Goal: Information Seeking & Learning: Find specific fact

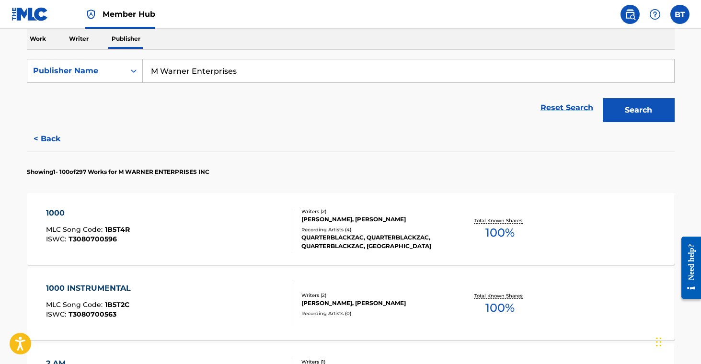
scroll to position [156, 0]
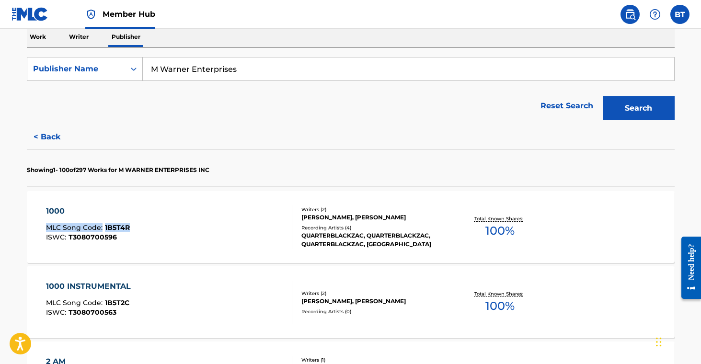
drag, startPoint x: 8, startPoint y: 223, endPoint x: 133, endPoint y: 229, distance: 125.2
copy div "MLC Song Code : 1B5T4R"
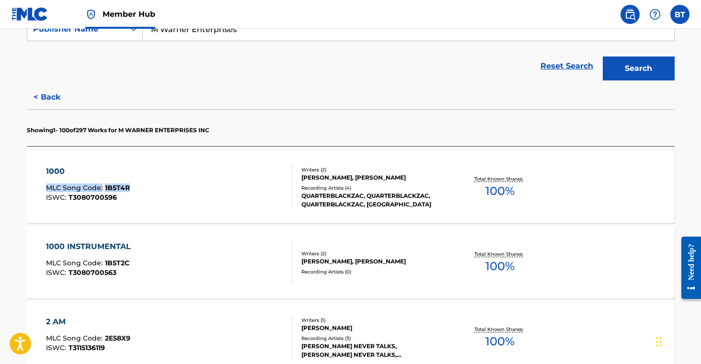
scroll to position [198, 0]
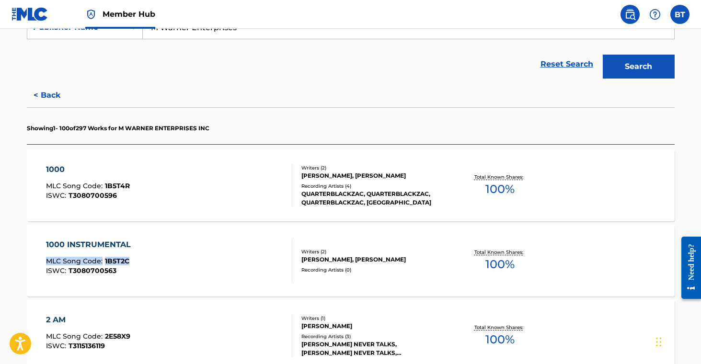
drag, startPoint x: 15, startPoint y: 256, endPoint x: 136, endPoint y: 262, distance: 121.0
copy div "MLC Song Code : 1B5T2C"
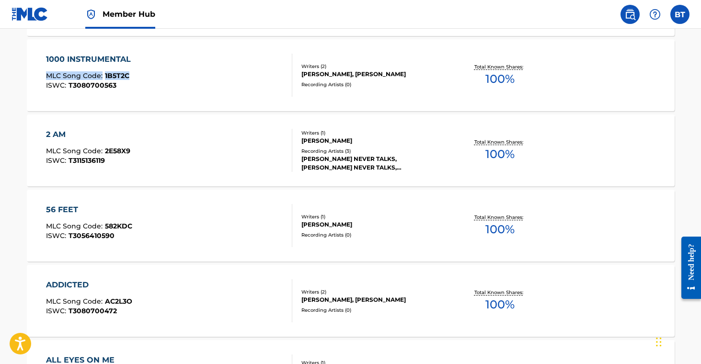
scroll to position [389, 0]
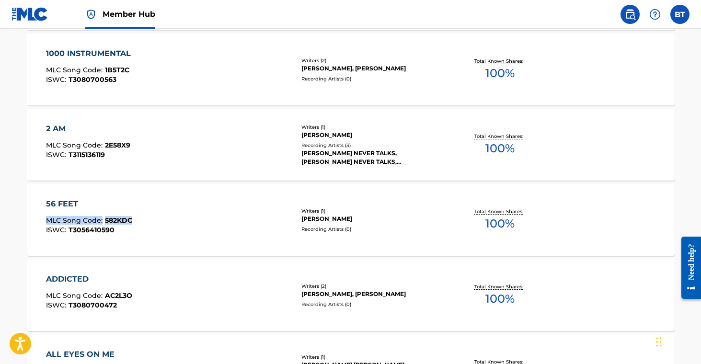
drag, startPoint x: 16, startPoint y: 217, endPoint x: 154, endPoint y: 229, distance: 139.1
copy div "MLC Song Code : 582KDC"
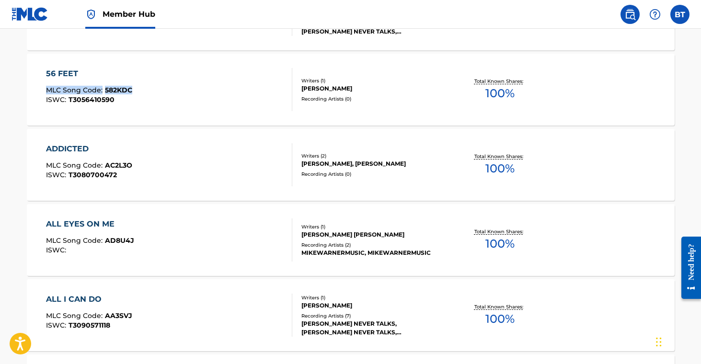
scroll to position [520, 0]
drag, startPoint x: 16, startPoint y: 164, endPoint x: 140, endPoint y: 166, distance: 124.2
copy div "MLC Song Code : AC2L3O"
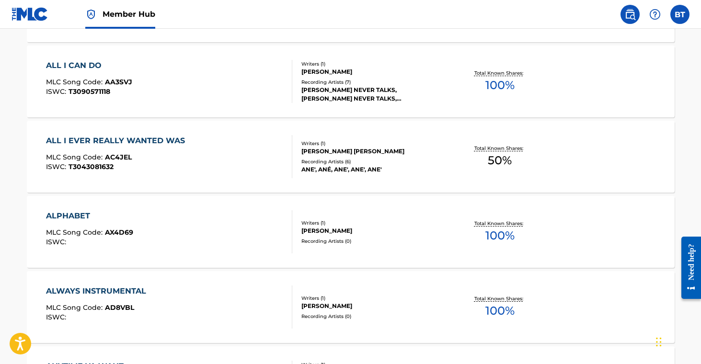
scroll to position [754, 0]
drag, startPoint x: 15, startPoint y: 227, endPoint x: 143, endPoint y: 230, distance: 128.5
copy div "MLC Song Code : AX4D69"
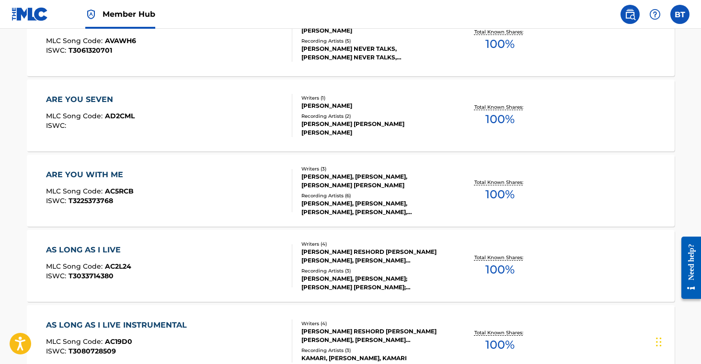
scroll to position [1099, 0]
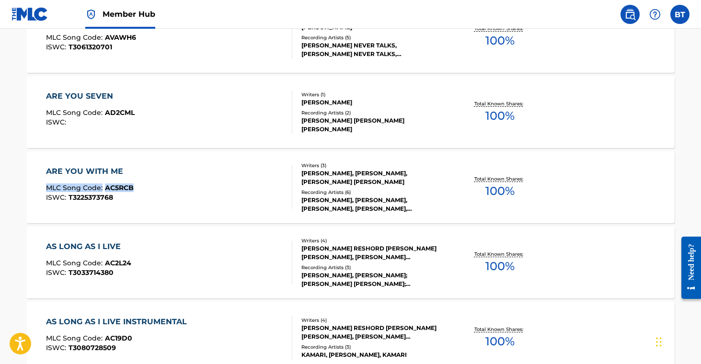
drag, startPoint x: 17, startPoint y: 184, endPoint x: 139, endPoint y: 191, distance: 122.5
copy div "MLC Song Code : AC5RCB"
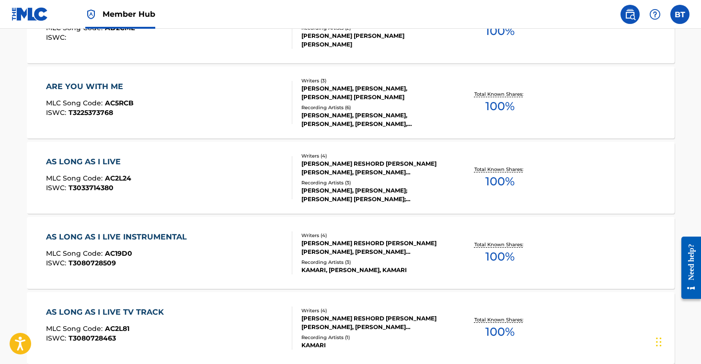
scroll to position [1185, 0]
drag, startPoint x: 12, startPoint y: 174, endPoint x: 135, endPoint y: 178, distance: 122.3
copy div "MLC Song Code : AC2L24"
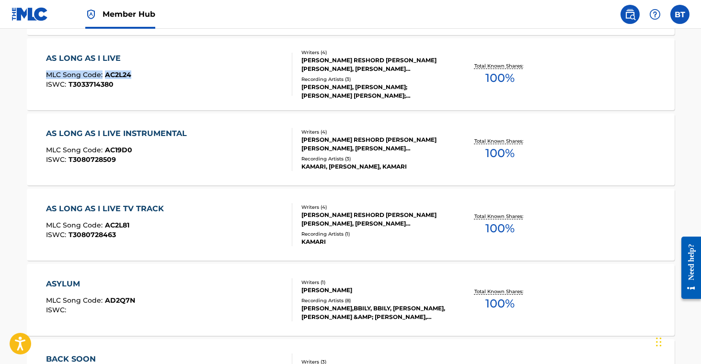
scroll to position [1291, 0]
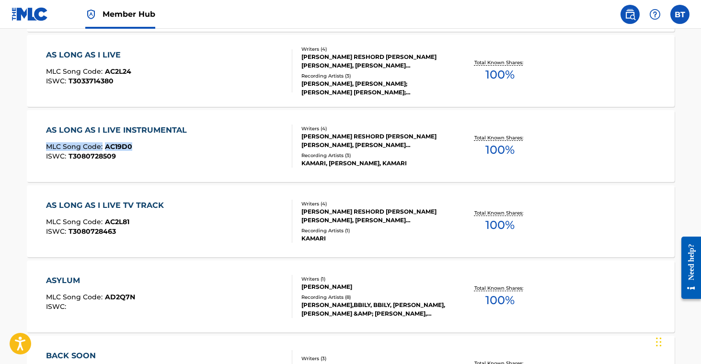
drag, startPoint x: 12, startPoint y: 141, endPoint x: 188, endPoint y: 112, distance: 178.7
copy div "MLC Song Code : AC19D0"
drag, startPoint x: 19, startPoint y: 217, endPoint x: 170, endPoint y: 202, distance: 152.2
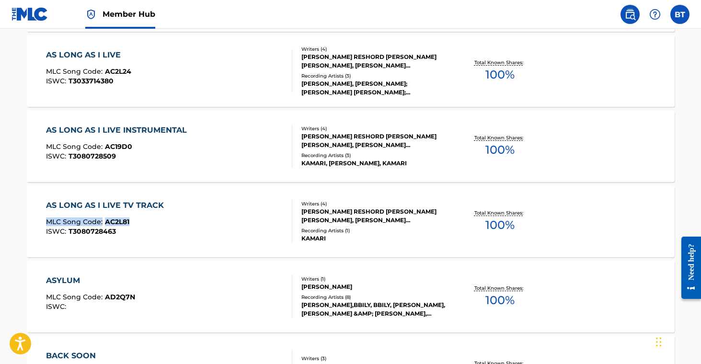
copy div "MLC Song Code : AC2L81"
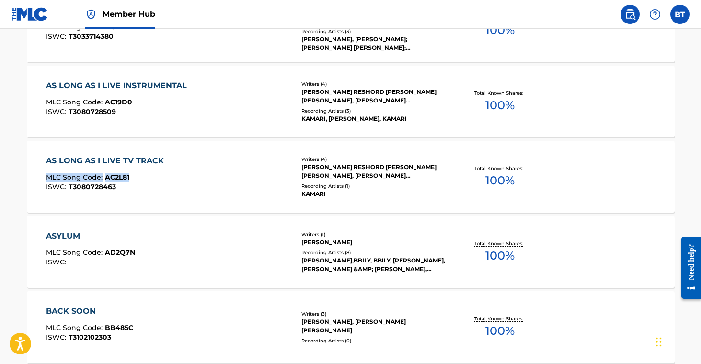
scroll to position [1337, 0]
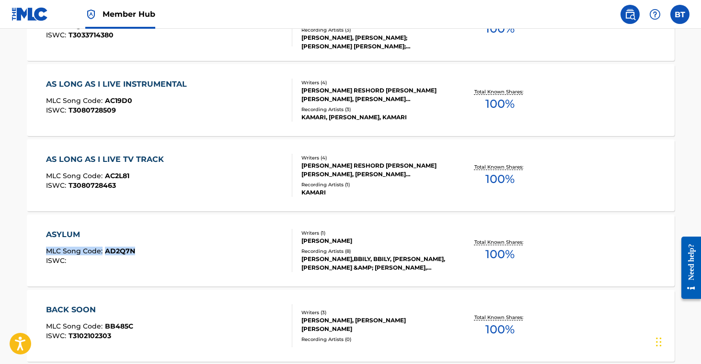
drag, startPoint x: 7, startPoint y: 249, endPoint x: 137, endPoint y: 254, distance: 130.5
copy div "MLC Song Code : AD2Q7N"
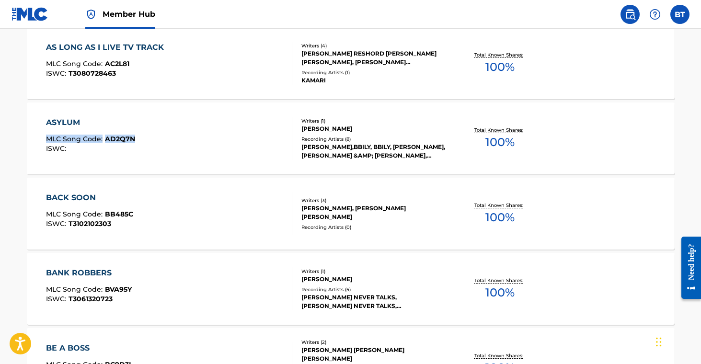
scroll to position [1451, 0]
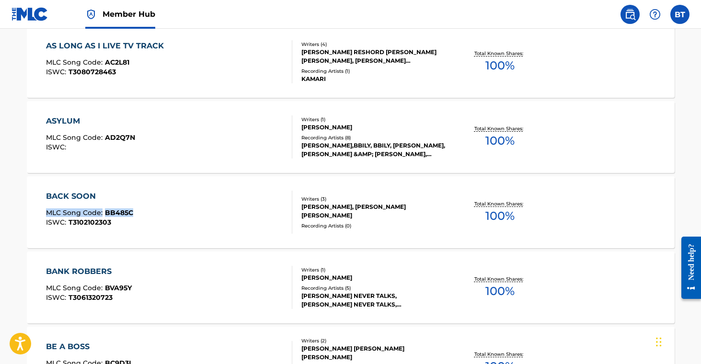
drag, startPoint x: 22, startPoint y: 208, endPoint x: 135, endPoint y: 210, distance: 113.6
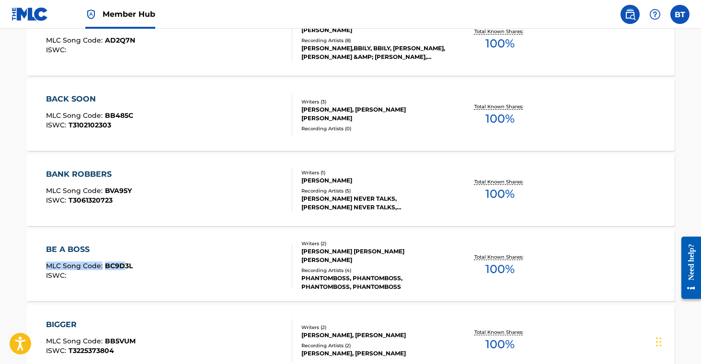
scroll to position [1548, 0]
drag, startPoint x: 8, startPoint y: 261, endPoint x: 149, endPoint y: 269, distance: 141.2
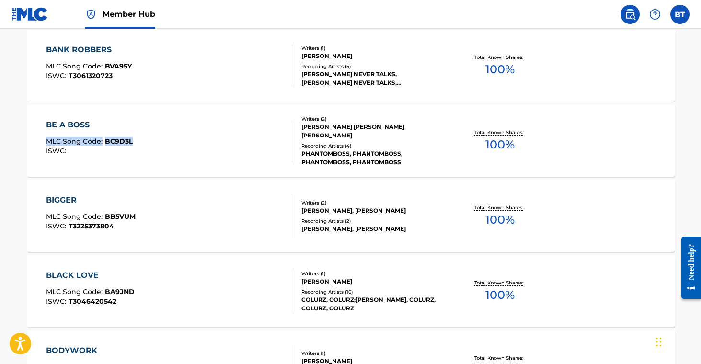
scroll to position [1681, 0]
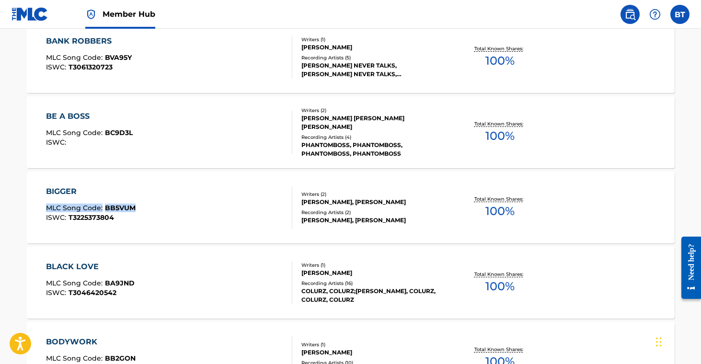
drag, startPoint x: 17, startPoint y: 203, endPoint x: 139, endPoint y: 208, distance: 121.9
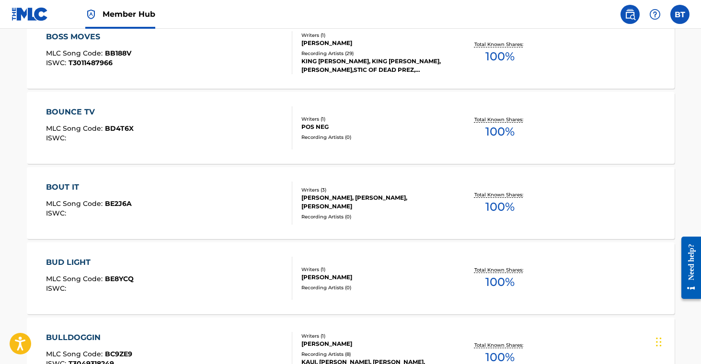
scroll to position [2062, 0]
drag, startPoint x: 14, startPoint y: 198, endPoint x: 160, endPoint y: 192, distance: 145.3
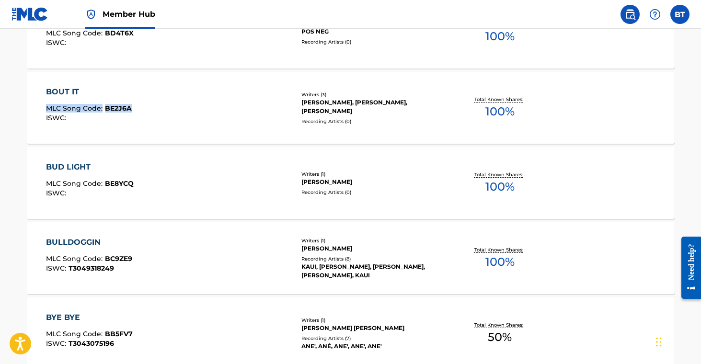
scroll to position [2159, 0]
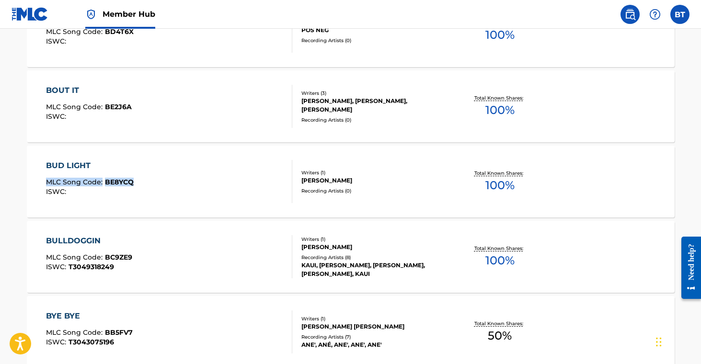
drag, startPoint x: 15, startPoint y: 179, endPoint x: 140, endPoint y: 183, distance: 125.6
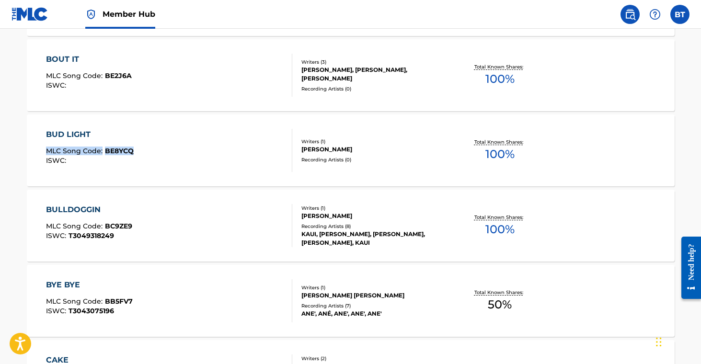
scroll to position [2200, 0]
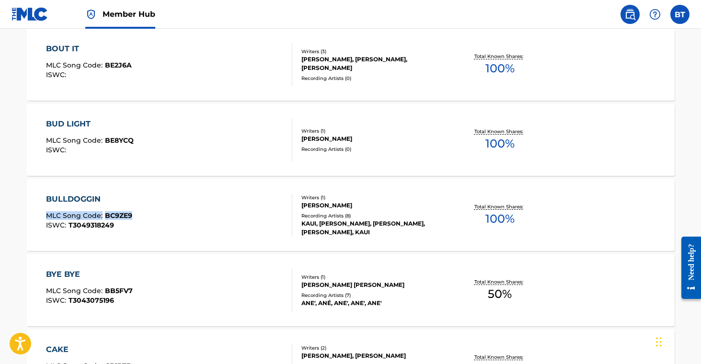
drag, startPoint x: 14, startPoint y: 211, endPoint x: 139, endPoint y: 220, distance: 125.4
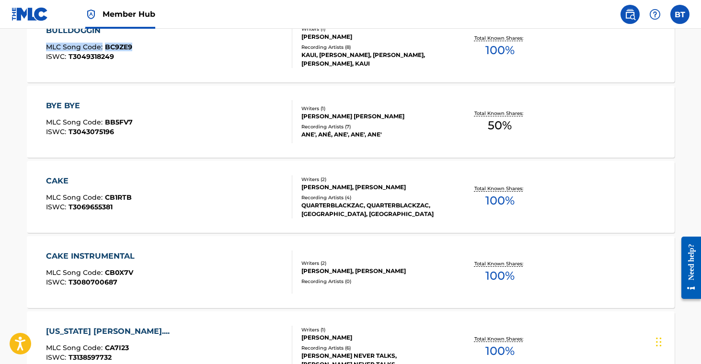
scroll to position [2369, 0]
drag, startPoint x: 17, startPoint y: 119, endPoint x: 145, endPoint y: 125, distance: 128.6
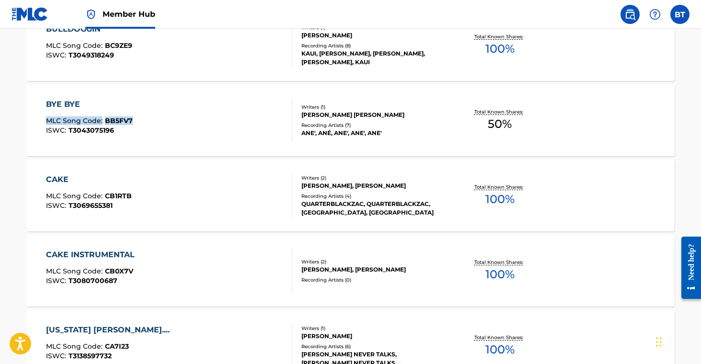
scroll to position [2371, 0]
drag, startPoint x: 13, startPoint y: 269, endPoint x: 142, endPoint y: 275, distance: 129.1
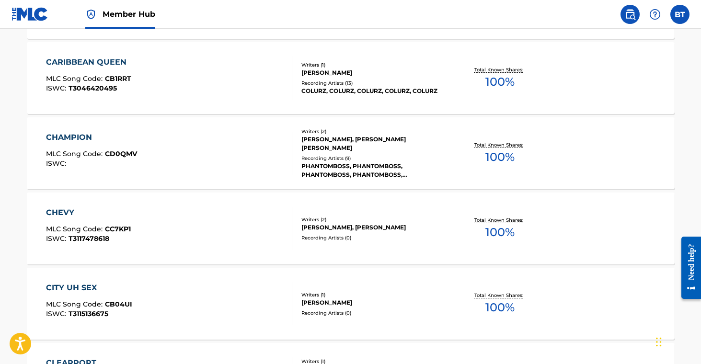
scroll to position [2865, 0]
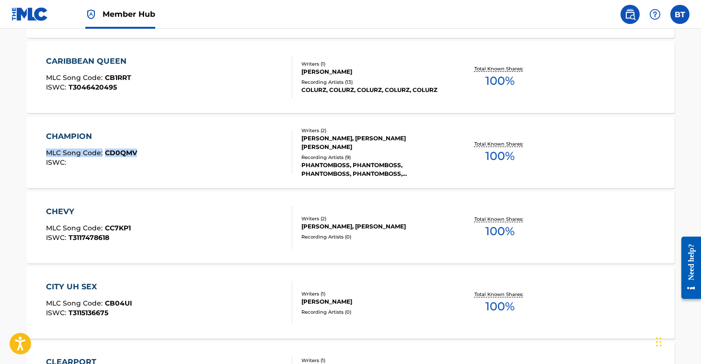
drag, startPoint x: 14, startPoint y: 151, endPoint x: 146, endPoint y: 169, distance: 133.1
drag, startPoint x: 8, startPoint y: 224, endPoint x: 135, endPoint y: 226, distance: 126.6
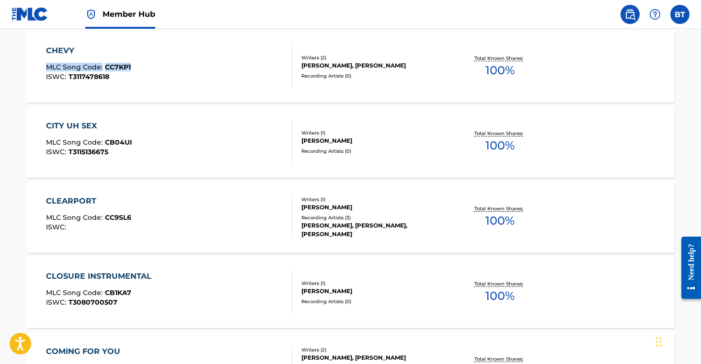
scroll to position [3027, 0]
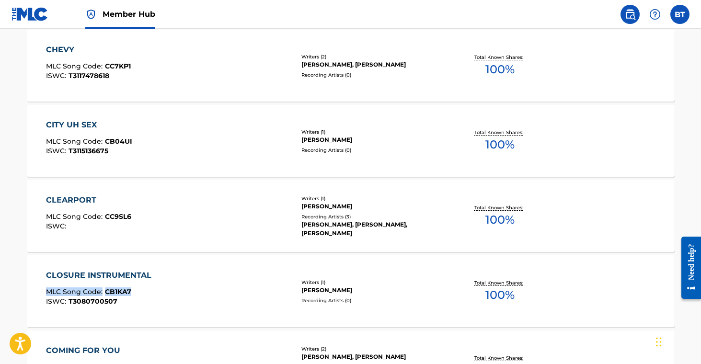
drag, startPoint x: 24, startPoint y: 285, endPoint x: 164, endPoint y: 256, distance: 143.0
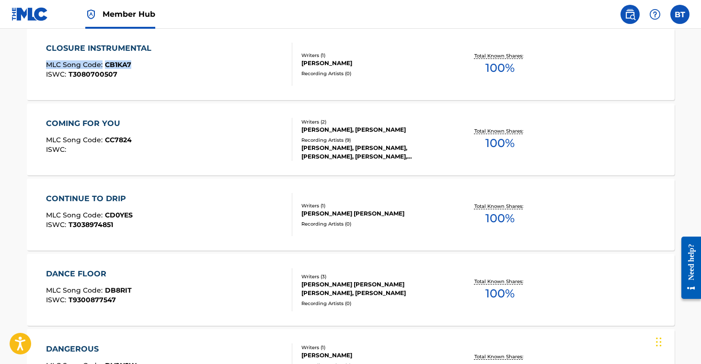
scroll to position [3255, 0]
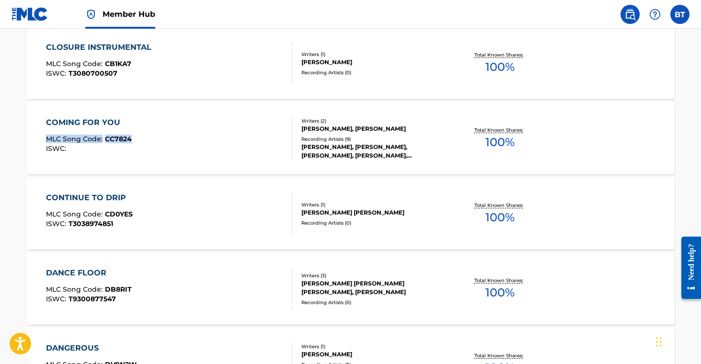
drag, startPoint x: 16, startPoint y: 135, endPoint x: 144, endPoint y: 131, distance: 128.5
drag, startPoint x: 15, startPoint y: 209, endPoint x: 142, endPoint y: 216, distance: 127.2
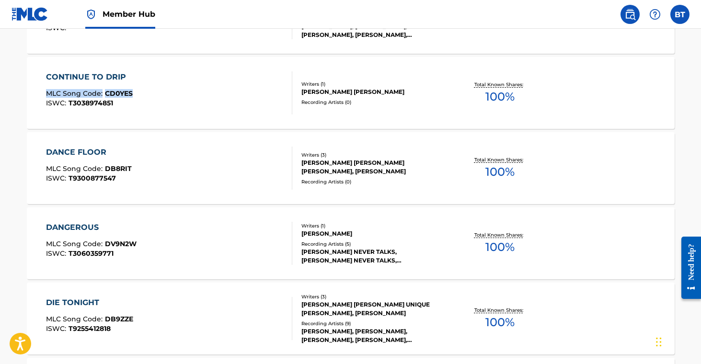
scroll to position [3393, 0]
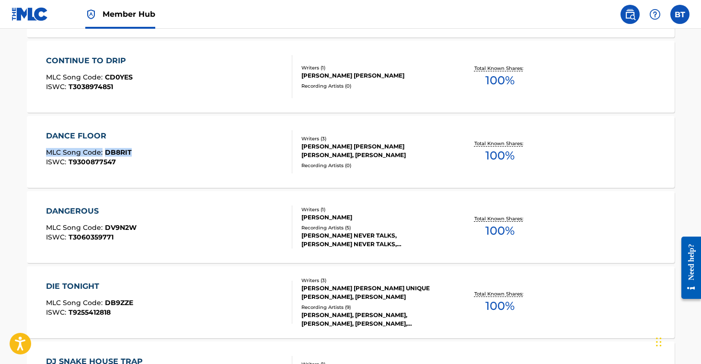
drag, startPoint x: 15, startPoint y: 149, endPoint x: 211, endPoint y: 101, distance: 202.0
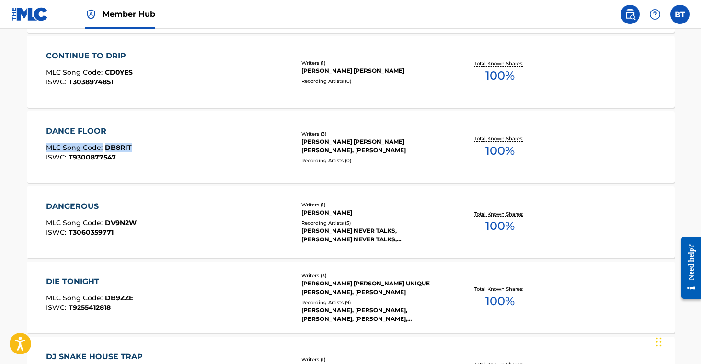
scroll to position [3398, 0]
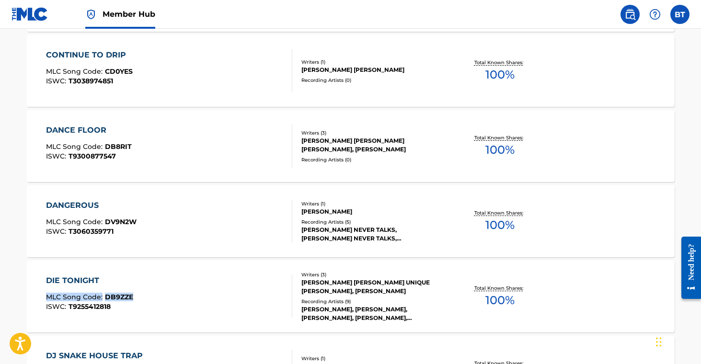
drag, startPoint x: 15, startPoint y: 294, endPoint x: 143, endPoint y: 301, distance: 128.6
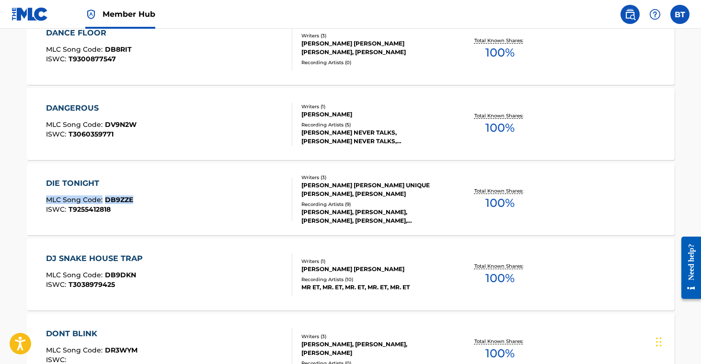
scroll to position [3496, 0]
drag, startPoint x: 16, startPoint y: 269, endPoint x: 135, endPoint y: 272, distance: 119.4
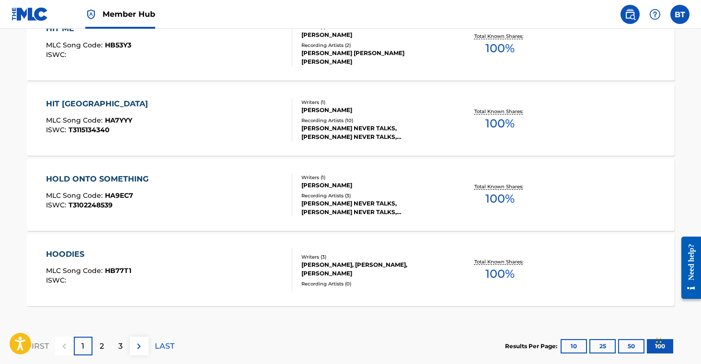
scroll to position [7622, 0]
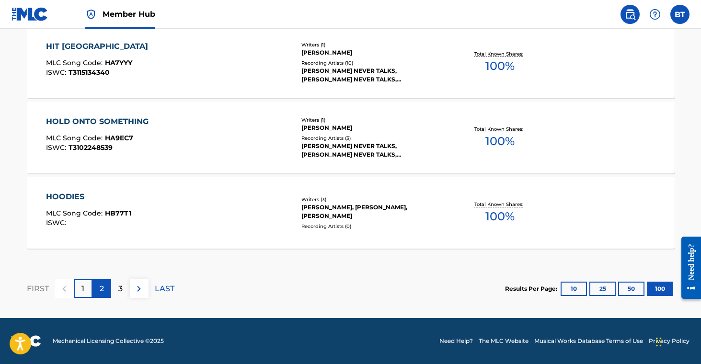
click at [108, 289] on div "2" at bounding box center [102, 288] width 19 height 19
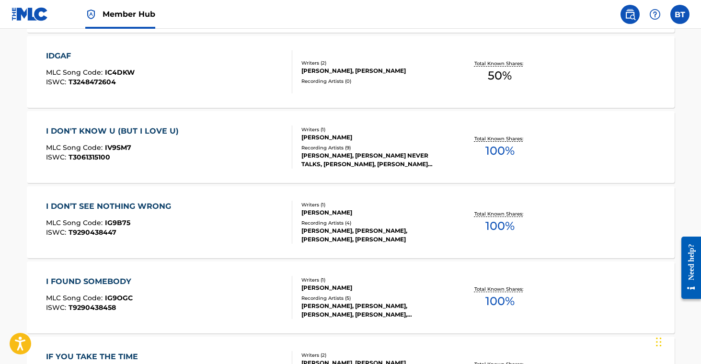
scroll to position [1001, 0]
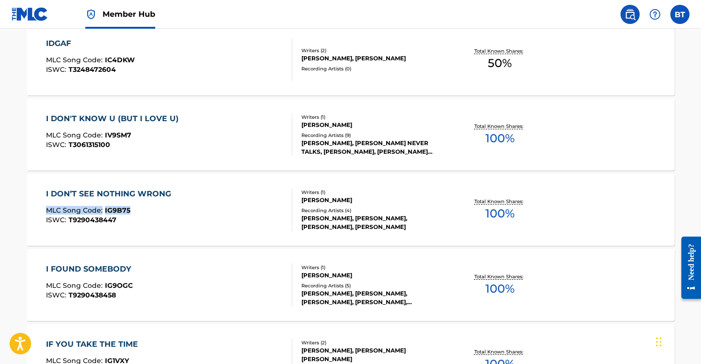
drag, startPoint x: 20, startPoint y: 210, endPoint x: 141, endPoint y: 214, distance: 120.9
drag, startPoint x: 15, startPoint y: 282, endPoint x: 155, endPoint y: 286, distance: 140.0
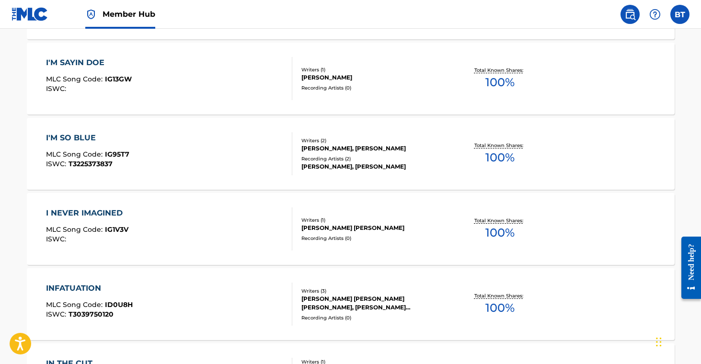
scroll to position [1432, 0]
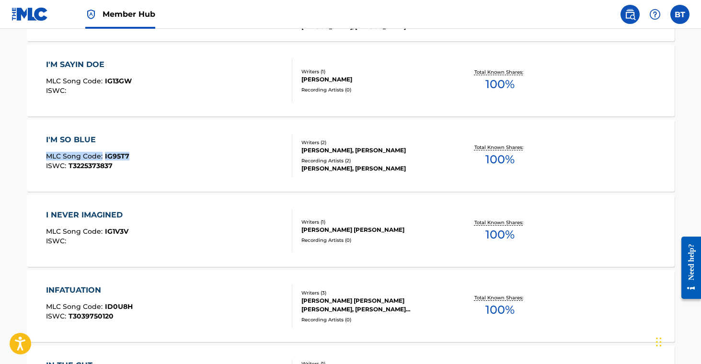
drag, startPoint x: 16, startPoint y: 150, endPoint x: 137, endPoint y: 155, distance: 120.4
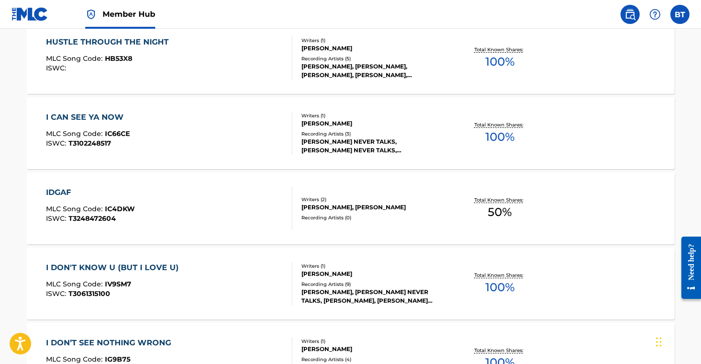
scroll to position [851, 0]
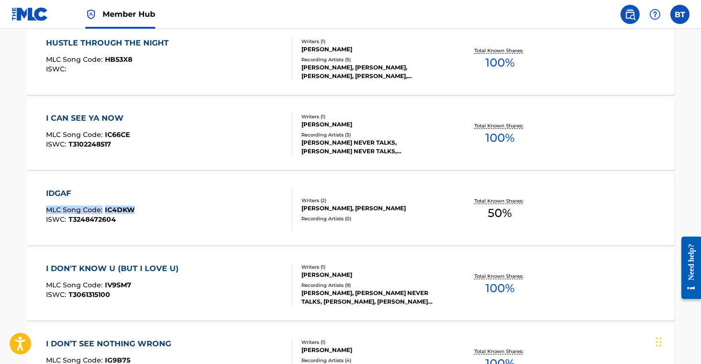
drag, startPoint x: 19, startPoint y: 206, endPoint x: 281, endPoint y: 81, distance: 291.0
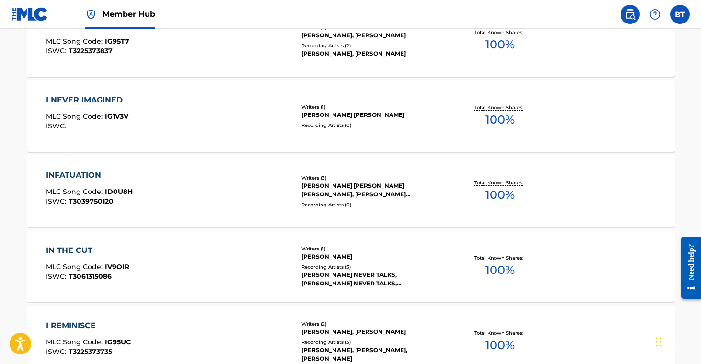
scroll to position [1547, 0]
drag, startPoint x: 16, startPoint y: 261, endPoint x: 135, endPoint y: 267, distance: 119.6
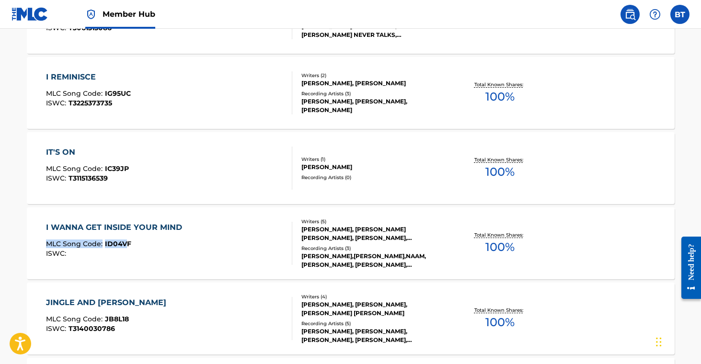
scroll to position [1796, 0]
drag, startPoint x: 12, startPoint y: 242, endPoint x: 138, endPoint y: 244, distance: 125.6
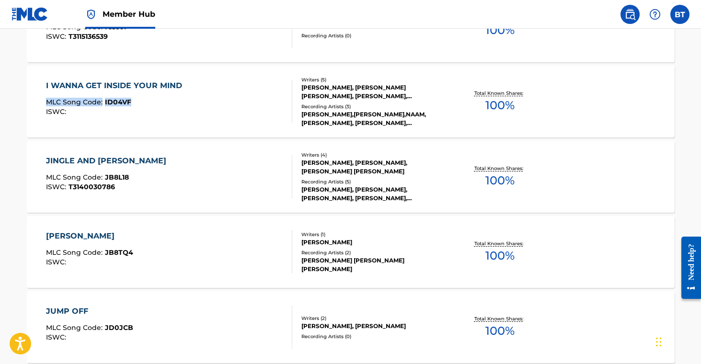
scroll to position [1938, 0]
drag, startPoint x: 15, startPoint y: 172, endPoint x: 137, endPoint y: 176, distance: 121.4
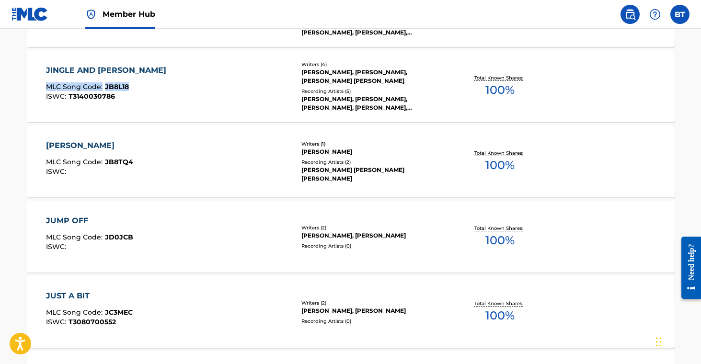
scroll to position [2029, 0]
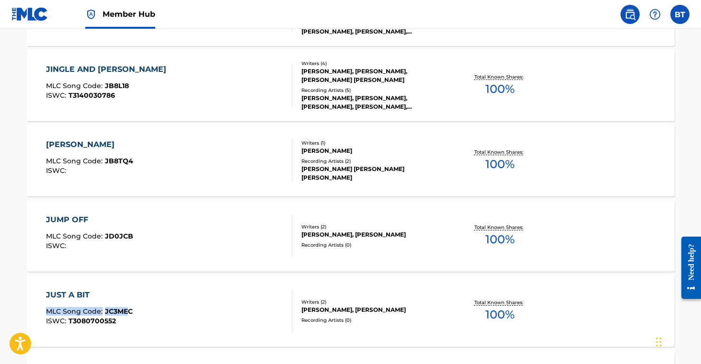
drag, startPoint x: 10, startPoint y: 305, endPoint x: 128, endPoint y: 314, distance: 119.2
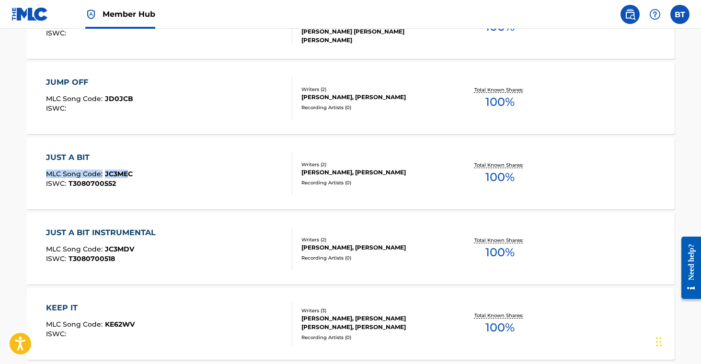
scroll to position [2168, 0]
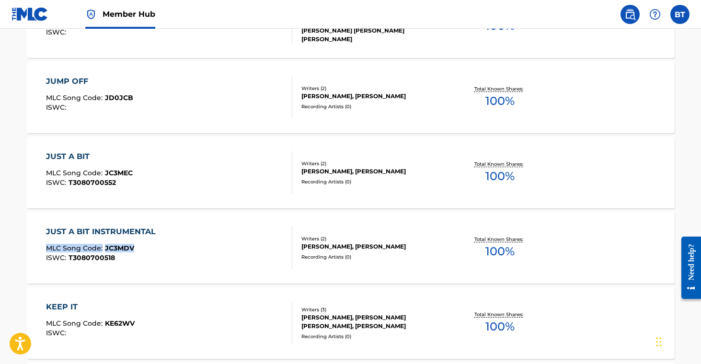
drag, startPoint x: 8, startPoint y: 244, endPoint x: 141, endPoint y: 247, distance: 133.3
drag, startPoint x: 13, startPoint y: 172, endPoint x: 169, endPoint y: 198, distance: 157.4
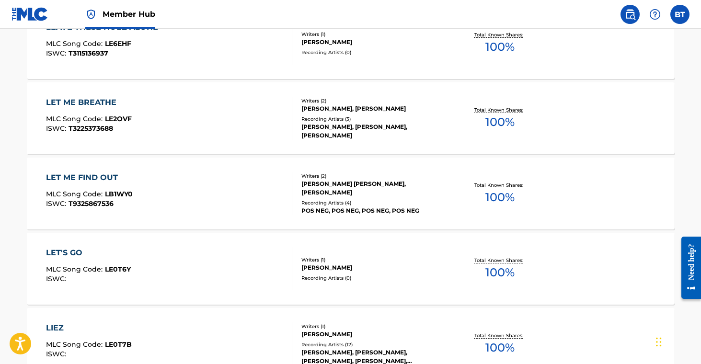
scroll to position [2824, 0]
drag, startPoint x: 15, startPoint y: 265, endPoint x: 138, endPoint y: 273, distance: 123.0
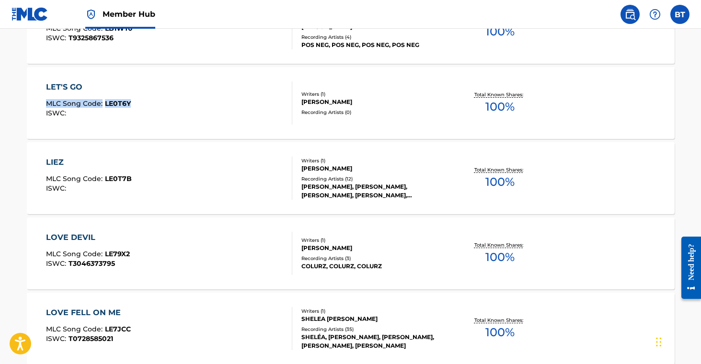
scroll to position [2990, 0]
drag, startPoint x: 11, startPoint y: 247, endPoint x: 132, endPoint y: 253, distance: 121.4
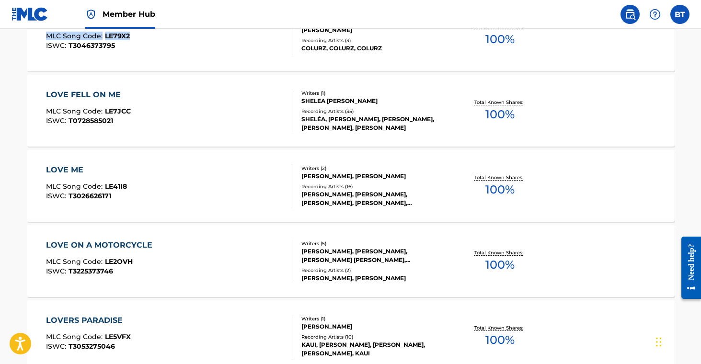
scroll to position [3208, 0]
drag, startPoint x: 12, startPoint y: 257, endPoint x: 142, endPoint y: 262, distance: 130.0
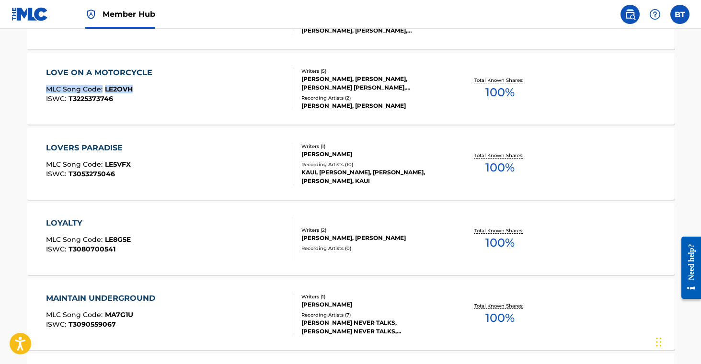
scroll to position [3391, 0]
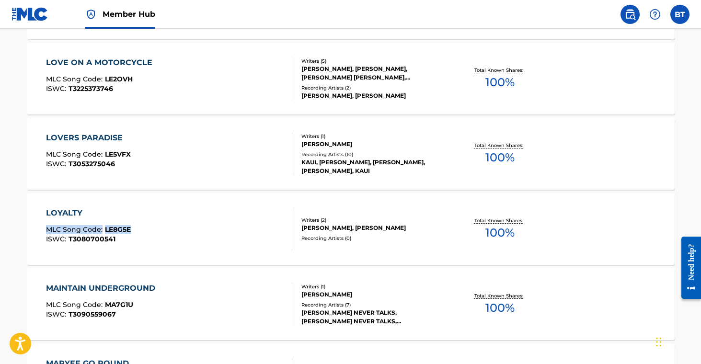
drag, startPoint x: 9, startPoint y: 225, endPoint x: 137, endPoint y: 231, distance: 127.6
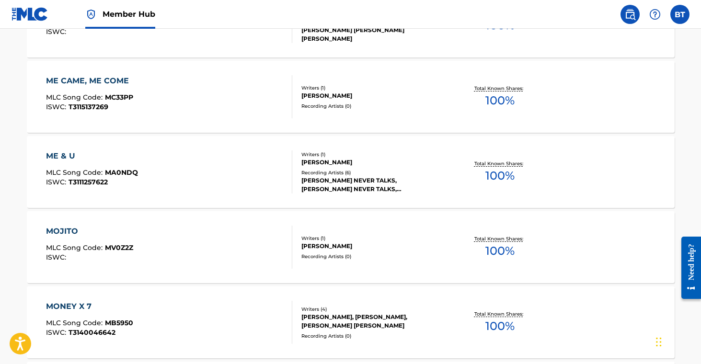
scroll to position [3863, 0]
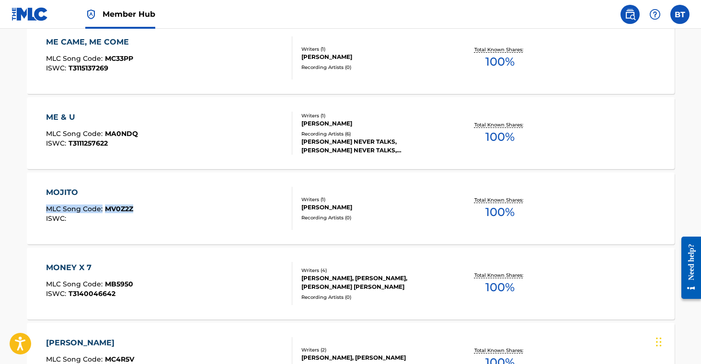
drag, startPoint x: 14, startPoint y: 205, endPoint x: 144, endPoint y: 209, distance: 129.5
click at [144, 209] on main "The MLC Public Work Search The accuracy and completeness of The MLC's data is d…" at bounding box center [350, 121] width 701 height 7911
drag, startPoint x: 18, startPoint y: 281, endPoint x: 151, endPoint y: 286, distance: 133.8
click at [151, 286] on div "The MLC Public Work Search The accuracy and completeness of The MLC's data is d…" at bounding box center [350, 131] width 671 height 7882
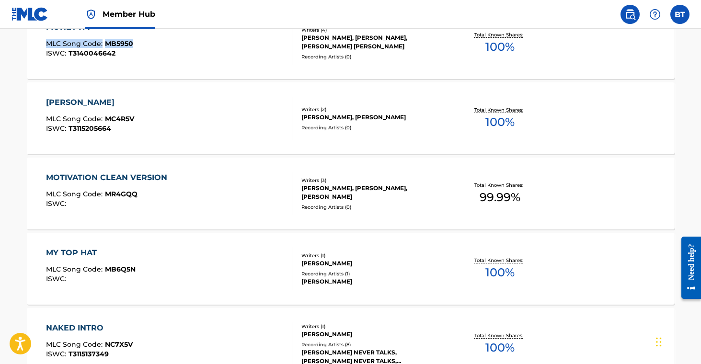
scroll to position [4103, 0]
drag, startPoint x: 15, startPoint y: 113, endPoint x: 200, endPoint y: 90, distance: 186.5
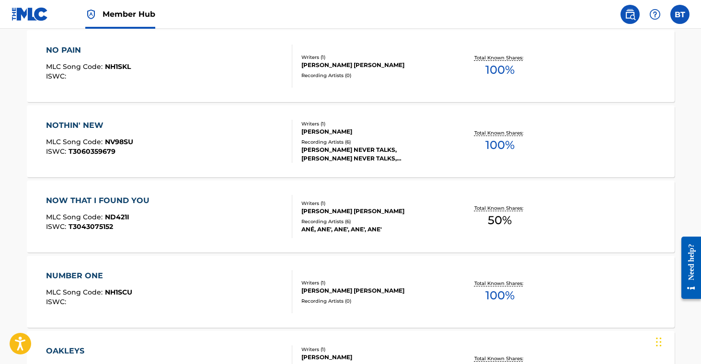
scroll to position [4840, 0]
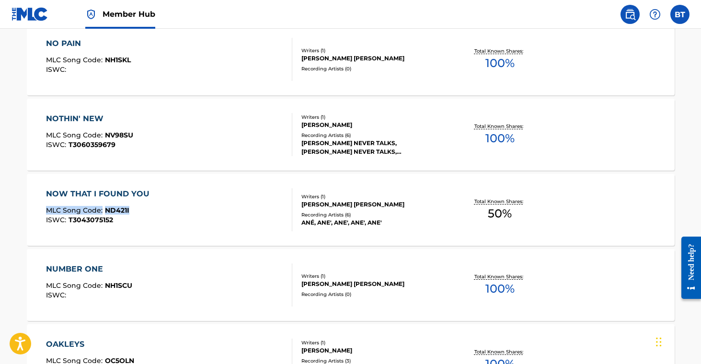
drag, startPoint x: 17, startPoint y: 209, endPoint x: 140, endPoint y: 211, distance: 123.7
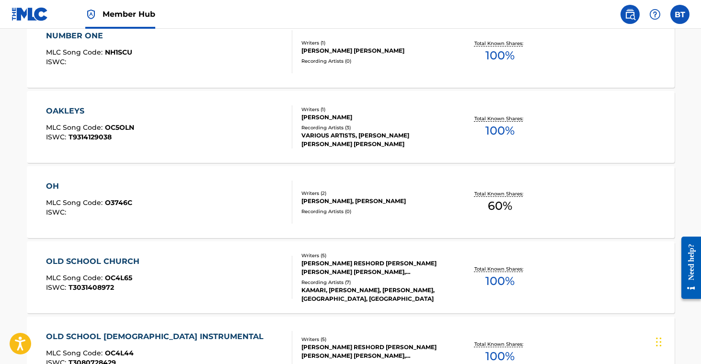
scroll to position [5073, 0]
drag, startPoint x: 9, startPoint y: 196, endPoint x: 161, endPoint y: 203, distance: 152.1
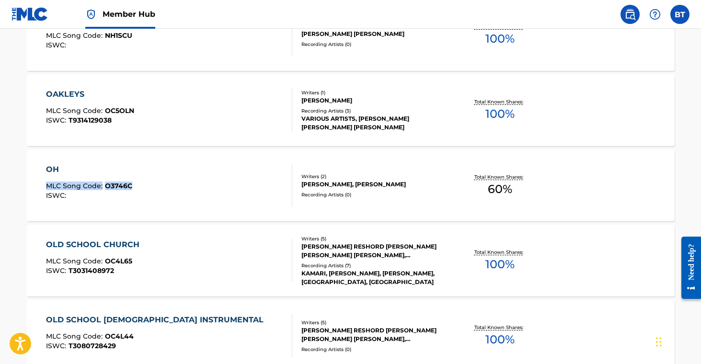
scroll to position [5121, 0]
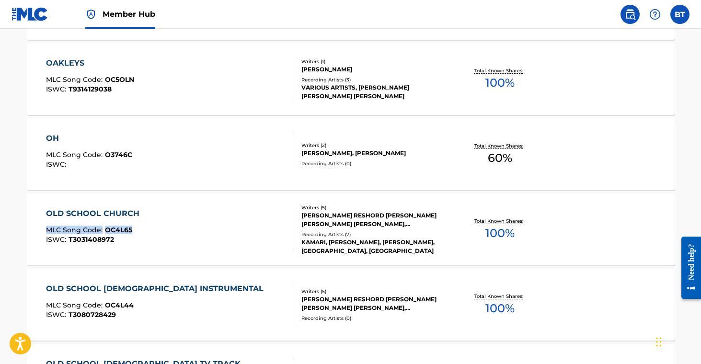
drag, startPoint x: 12, startPoint y: 224, endPoint x: 136, endPoint y: 232, distance: 123.9
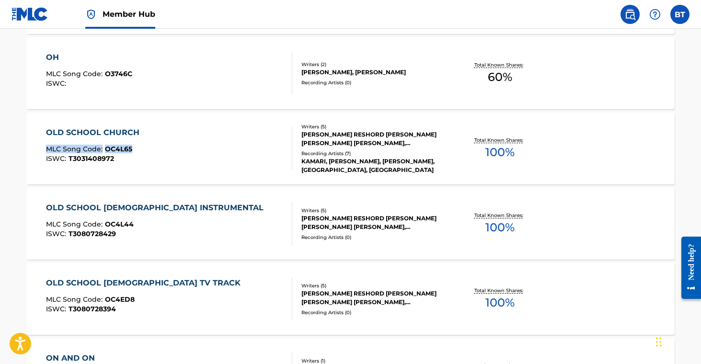
scroll to position [5202, 0]
drag, startPoint x: 14, startPoint y: 224, endPoint x: 157, endPoint y: 234, distance: 143.7
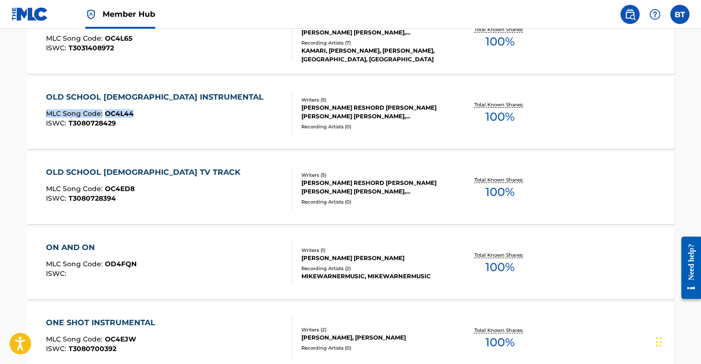
scroll to position [5314, 0]
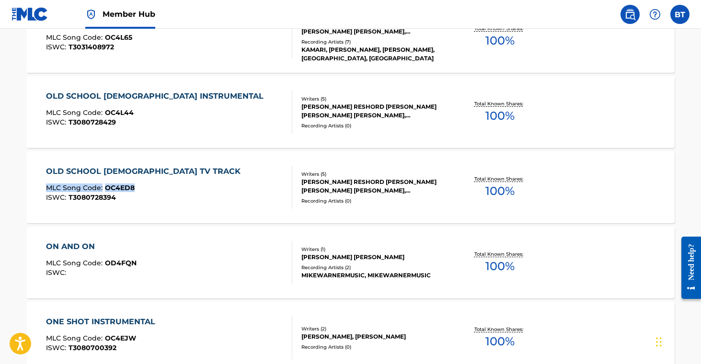
drag, startPoint x: 18, startPoint y: 184, endPoint x: 233, endPoint y: 140, distance: 219.6
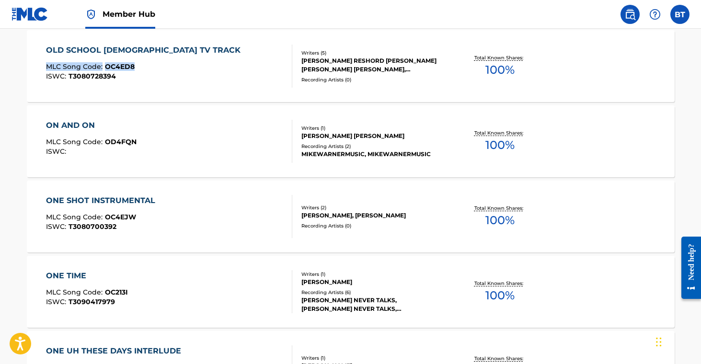
scroll to position [5456, 0]
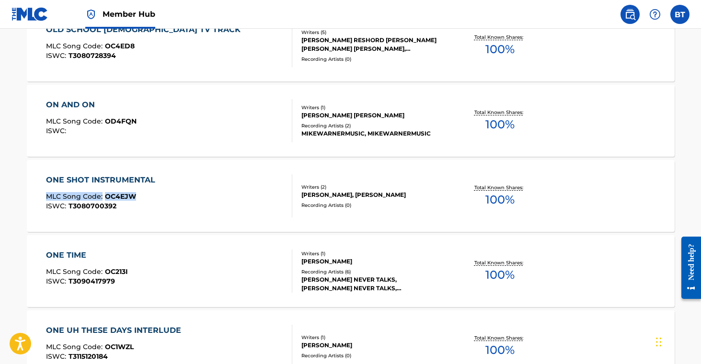
drag, startPoint x: 10, startPoint y: 194, endPoint x: 229, endPoint y: 154, distance: 222.1
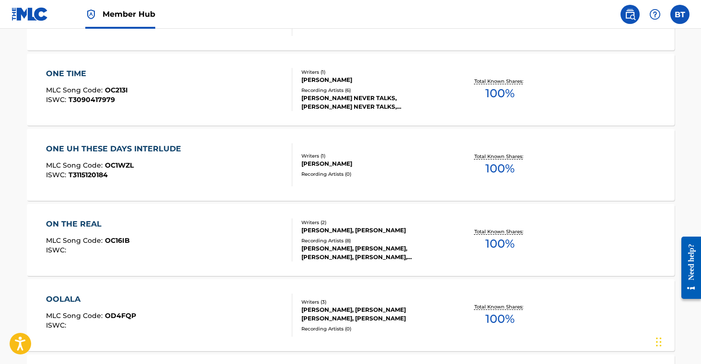
scroll to position [5641, 0]
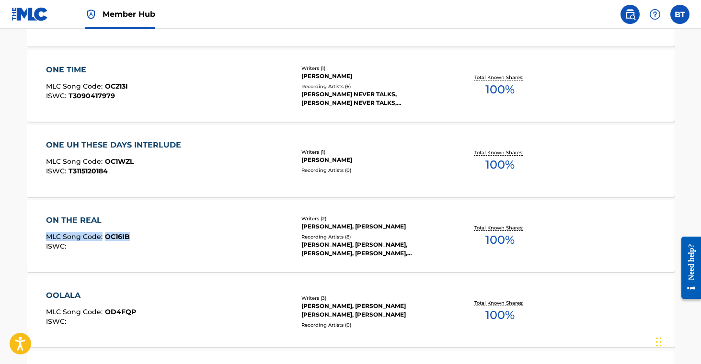
drag, startPoint x: 12, startPoint y: 229, endPoint x: 154, endPoint y: 229, distance: 142.4
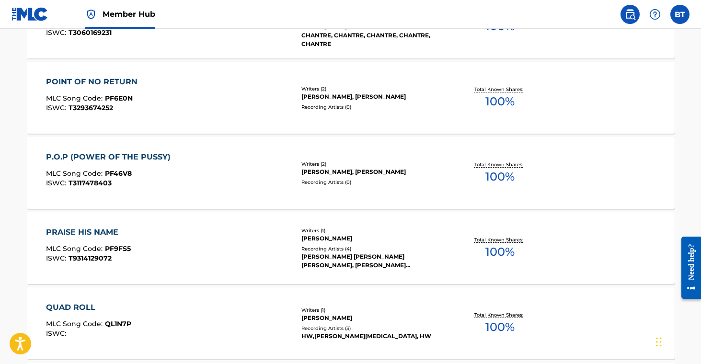
scroll to position [6608, 0]
drag, startPoint x: 20, startPoint y: 169, endPoint x: 174, endPoint y: 179, distance: 154.2
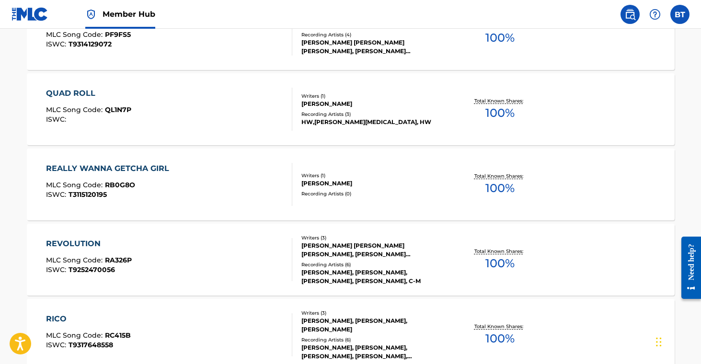
scroll to position [6835, 0]
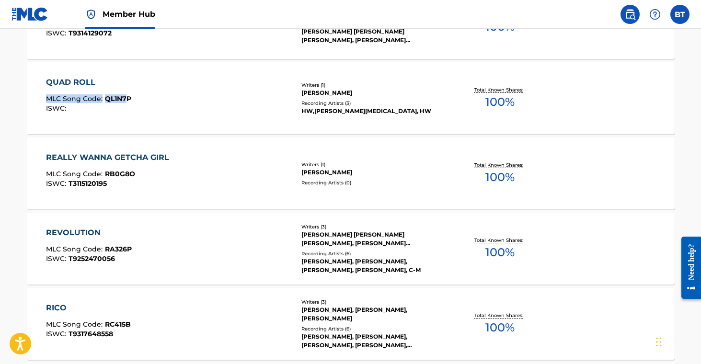
drag, startPoint x: 3, startPoint y: 92, endPoint x: 125, endPoint y: 99, distance: 122.0
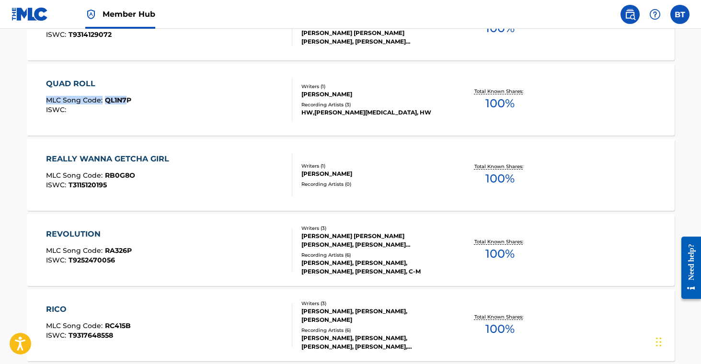
scroll to position [6831, 0]
drag, startPoint x: 23, startPoint y: 124, endPoint x: 17, endPoint y: 106, distance: 18.0
drag, startPoint x: 15, startPoint y: 98, endPoint x: 153, endPoint y: 101, distance: 138.1
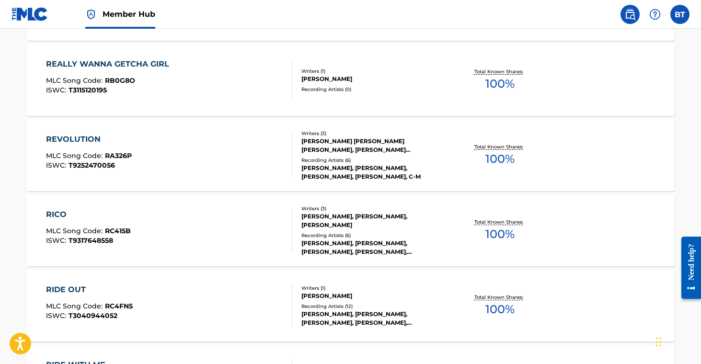
scroll to position [6926, 0]
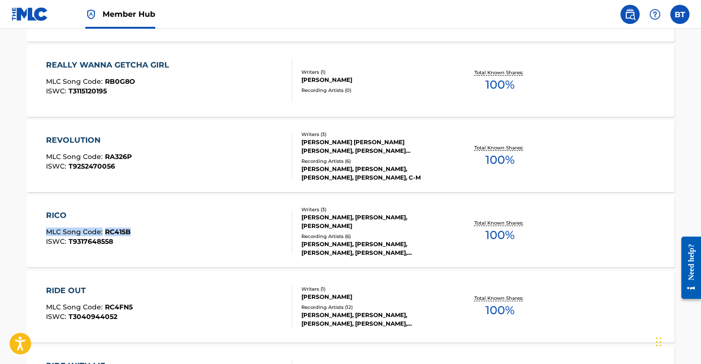
drag, startPoint x: 2, startPoint y: 228, endPoint x: 167, endPoint y: 217, distance: 165.3
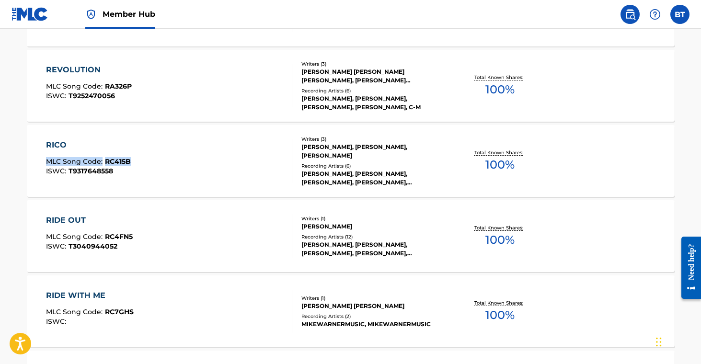
scroll to position [6997, 0]
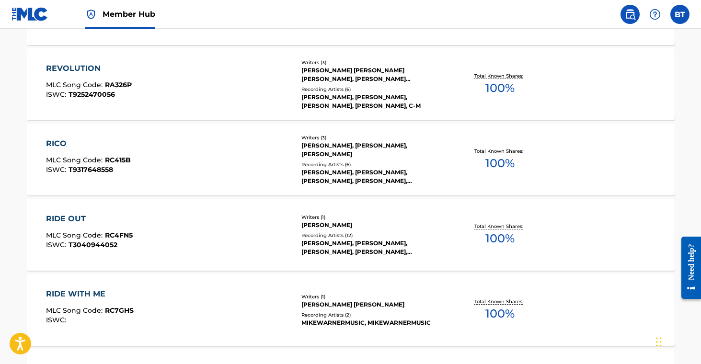
drag, startPoint x: 15, startPoint y: 235, endPoint x: 145, endPoint y: 236, distance: 129.9
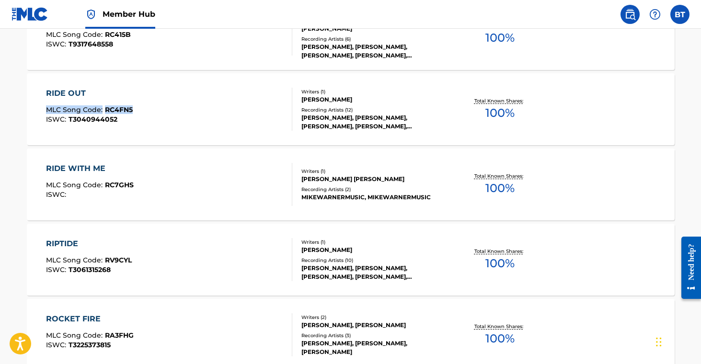
scroll to position [7132, 0]
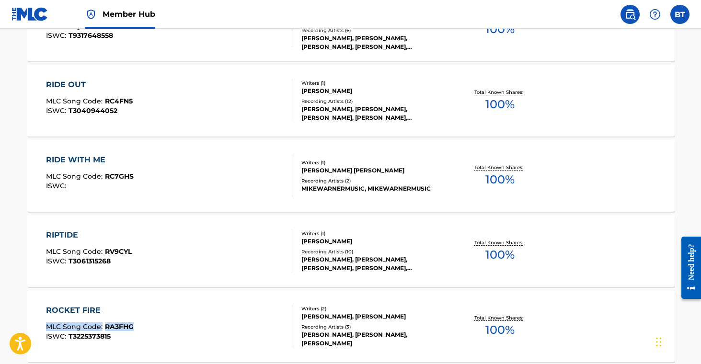
drag, startPoint x: 13, startPoint y: 323, endPoint x: 155, endPoint y: 332, distance: 142.2
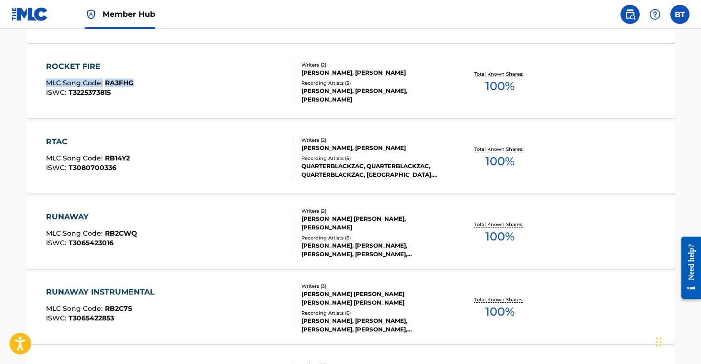
scroll to position [7403, 0]
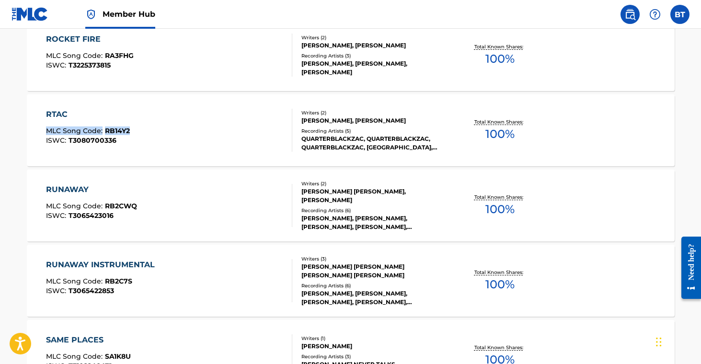
drag, startPoint x: 11, startPoint y: 125, endPoint x: 130, endPoint y: 130, distance: 120.0
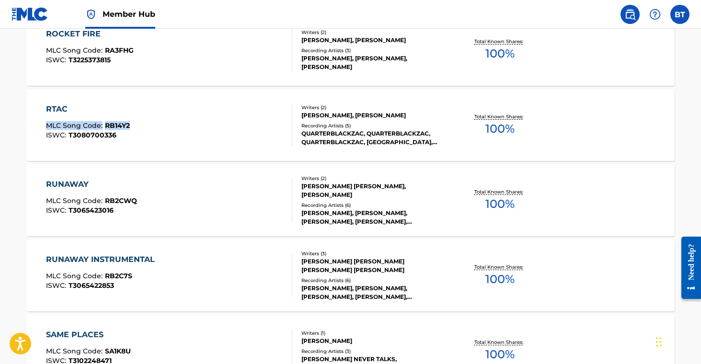
scroll to position [7409, 0]
drag, startPoint x: 12, startPoint y: 199, endPoint x: 140, endPoint y: 201, distance: 129.0
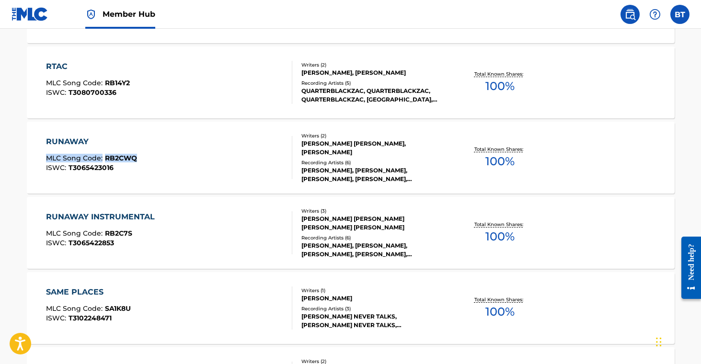
scroll to position [7469, 0]
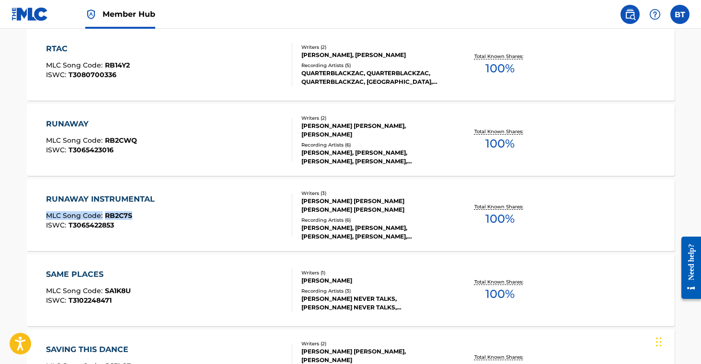
drag, startPoint x: 17, startPoint y: 212, endPoint x: 147, endPoint y: 212, distance: 129.9
click at [147, 212] on div "MLC Song Code : RB2C7S" at bounding box center [103, 217] width 114 height 10
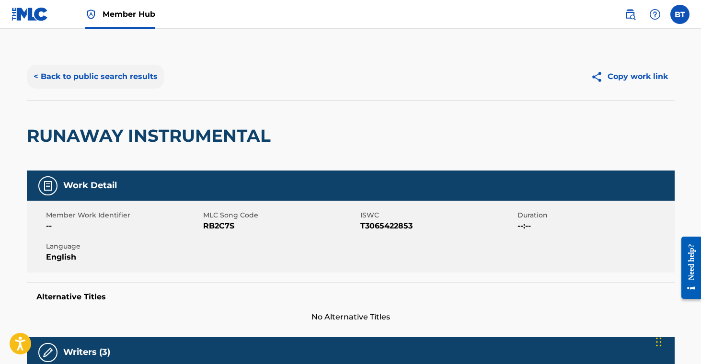
click at [128, 77] on button "< Back to public search results" at bounding box center [96, 77] width 138 height 24
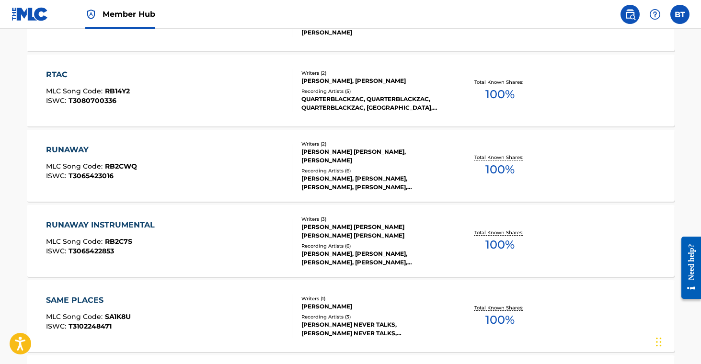
scroll to position [7443, 0]
drag, startPoint x: 23, startPoint y: 239, endPoint x: 138, endPoint y: 251, distance: 114.7
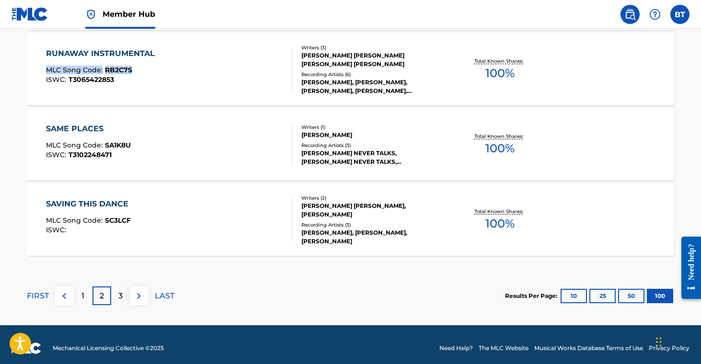
scroll to position [7622, 0]
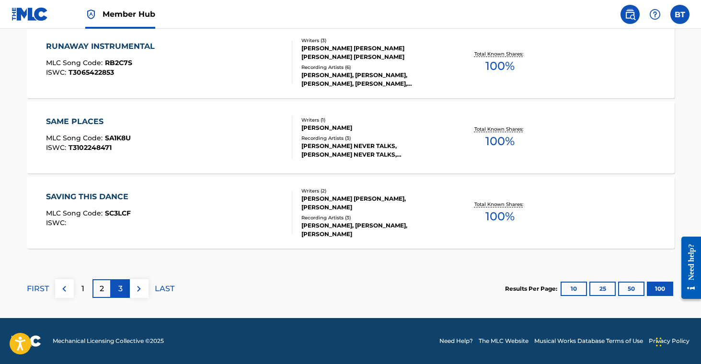
click at [121, 292] on p "3" at bounding box center [120, 289] width 4 height 12
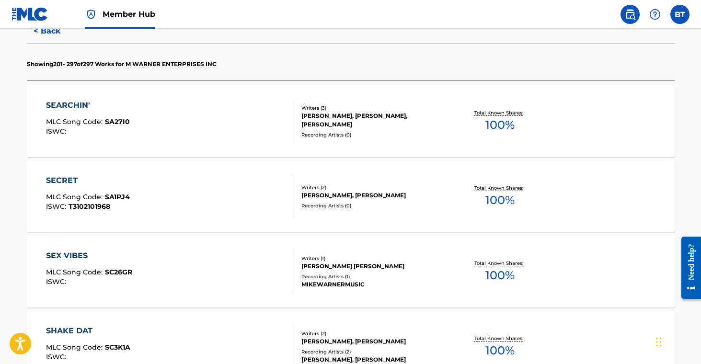
scroll to position [270, 0]
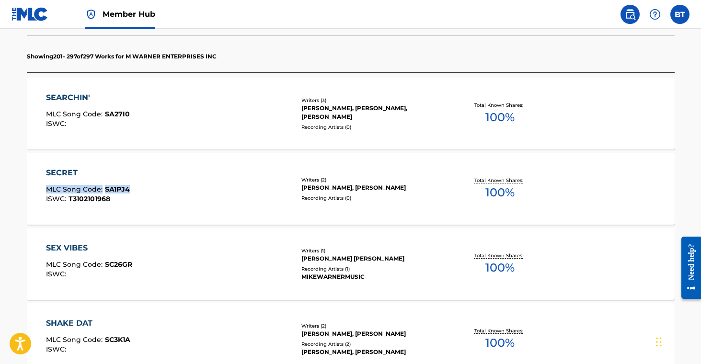
drag, startPoint x: 12, startPoint y: 188, endPoint x: 140, endPoint y: 189, distance: 128.5
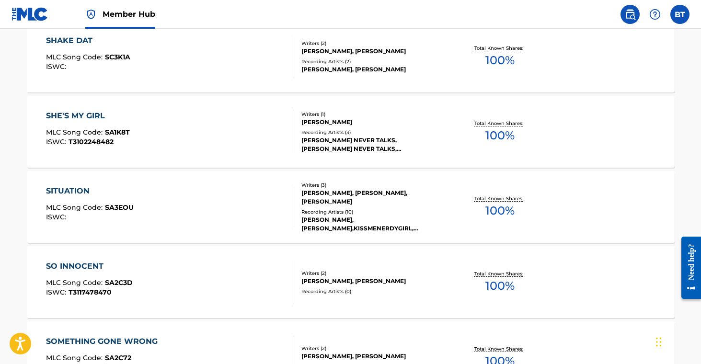
scroll to position [566, 0]
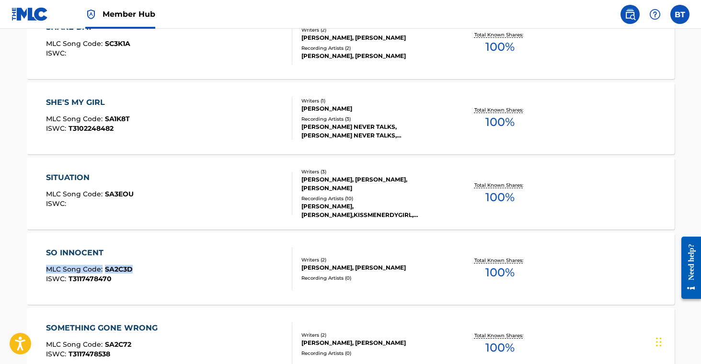
drag, startPoint x: 14, startPoint y: 270, endPoint x: 136, endPoint y: 269, distance: 121.8
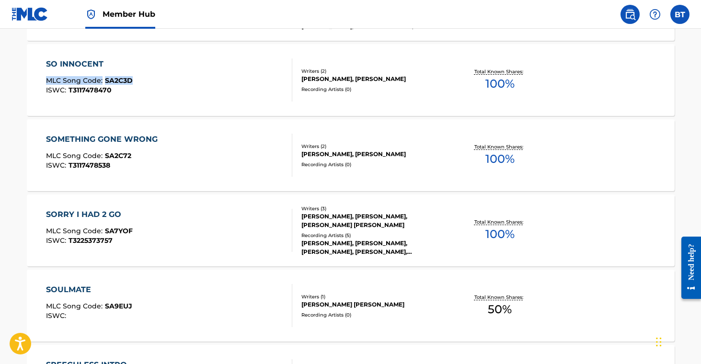
scroll to position [757, 0]
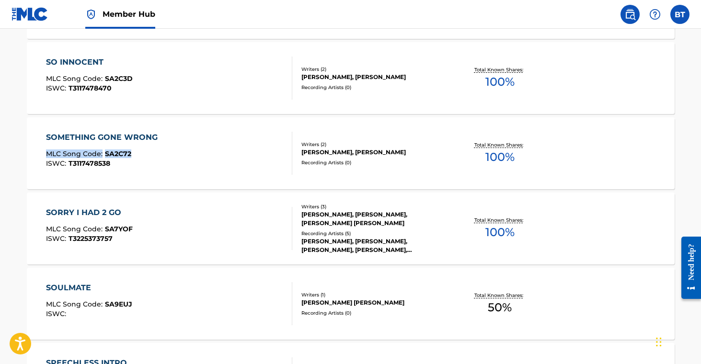
drag, startPoint x: 10, startPoint y: 150, endPoint x: 174, endPoint y: 147, distance: 164.9
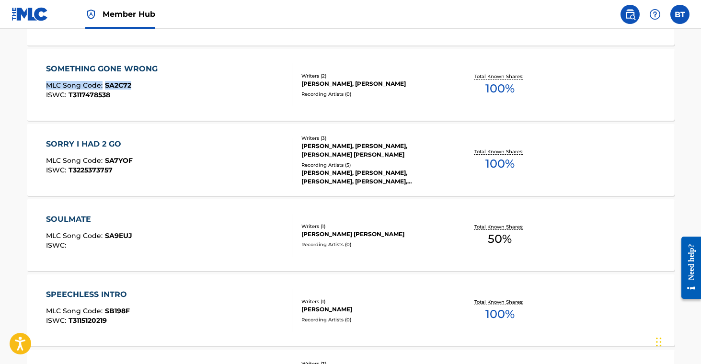
scroll to position [828, 0]
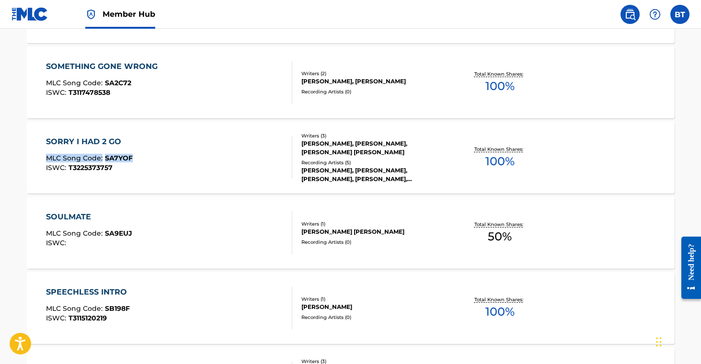
drag, startPoint x: 12, startPoint y: 153, endPoint x: 190, endPoint y: 174, distance: 179.6
drag, startPoint x: 15, startPoint y: 232, endPoint x: 133, endPoint y: 236, distance: 118.0
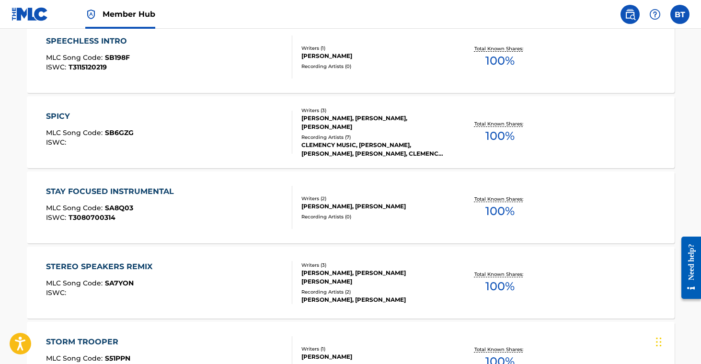
scroll to position [1079, 0]
drag, startPoint x: 11, startPoint y: 200, endPoint x: 146, endPoint y: 207, distance: 134.8
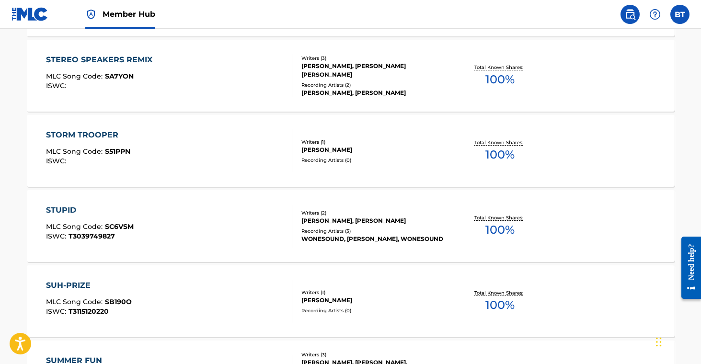
scroll to position [1288, 0]
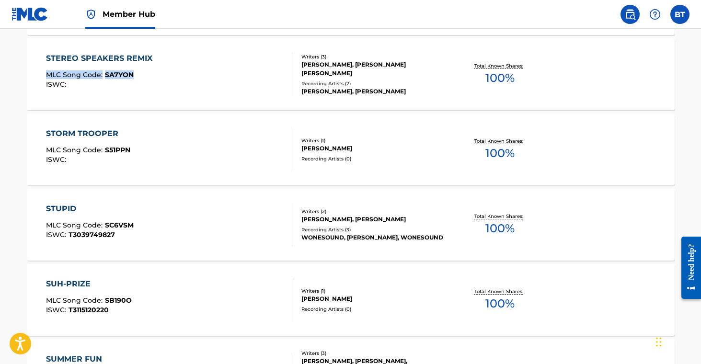
drag, startPoint x: 11, startPoint y: 68, endPoint x: 147, endPoint y: 74, distance: 136.3
drag, startPoint x: 14, startPoint y: 145, endPoint x: 154, endPoint y: 151, distance: 139.7
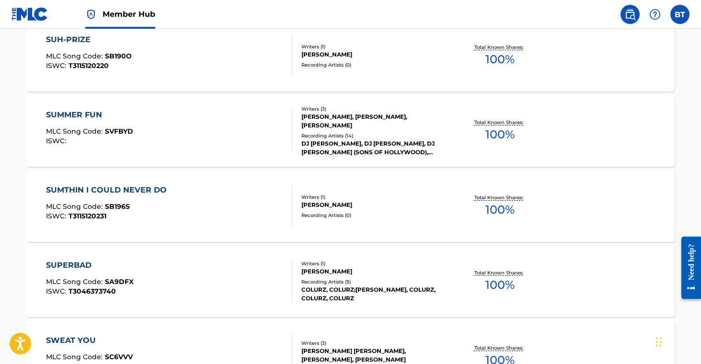
scroll to position [1534, 0]
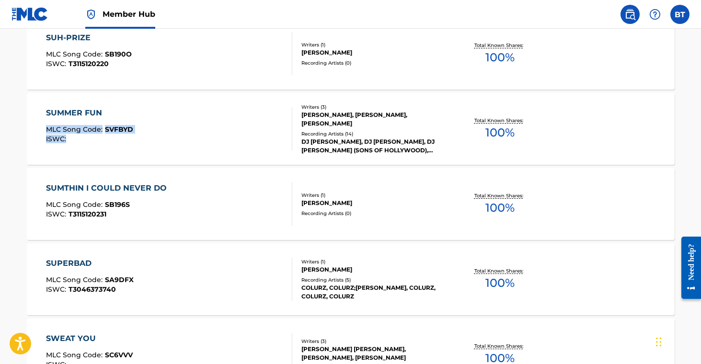
drag, startPoint x: 8, startPoint y: 125, endPoint x: 149, endPoint y: 136, distance: 141.8
drag, startPoint x: 17, startPoint y: 119, endPoint x: 135, endPoint y: 131, distance: 118.5
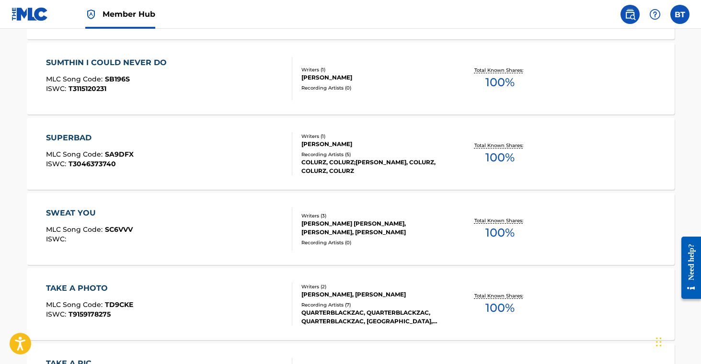
scroll to position [1658, 0]
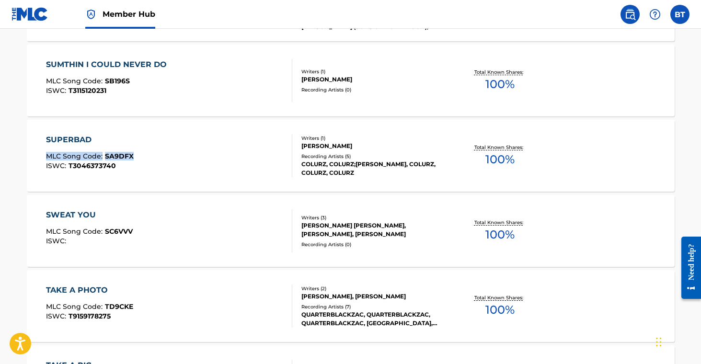
drag, startPoint x: 12, startPoint y: 153, endPoint x: 181, endPoint y: 132, distance: 170.5
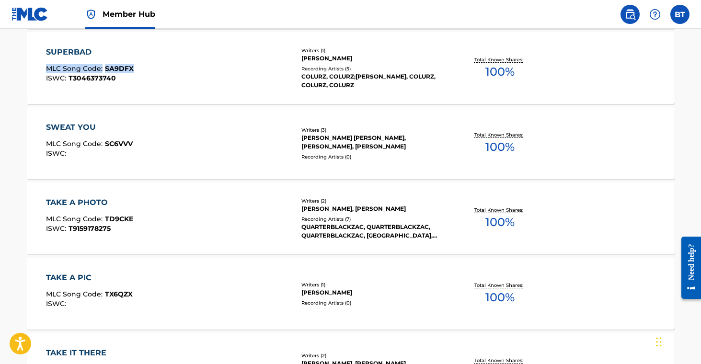
scroll to position [1746, 0]
drag, startPoint x: 25, startPoint y: 291, endPoint x: 142, endPoint y: 297, distance: 117.1
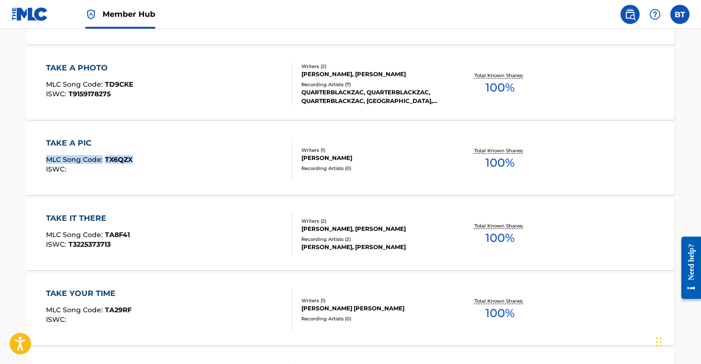
scroll to position [1894, 0]
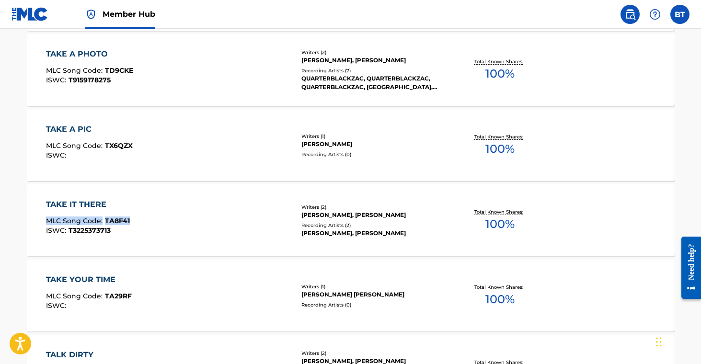
drag, startPoint x: 7, startPoint y: 213, endPoint x: 145, endPoint y: 222, distance: 138.3
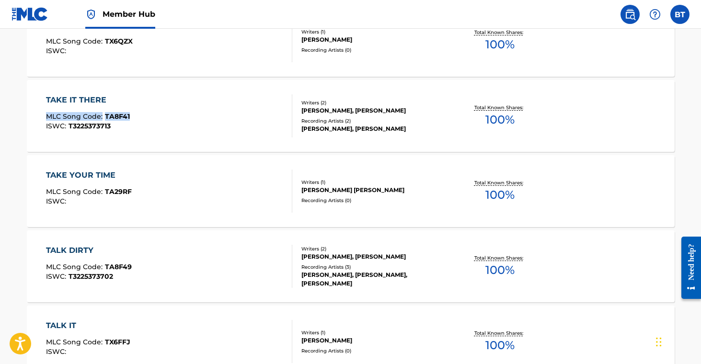
scroll to position [1999, 0]
drag, startPoint x: 13, startPoint y: 244, endPoint x: 100, endPoint y: 246, distance: 87.3
drag, startPoint x: 8, startPoint y: 262, endPoint x: 139, endPoint y: 266, distance: 131.4
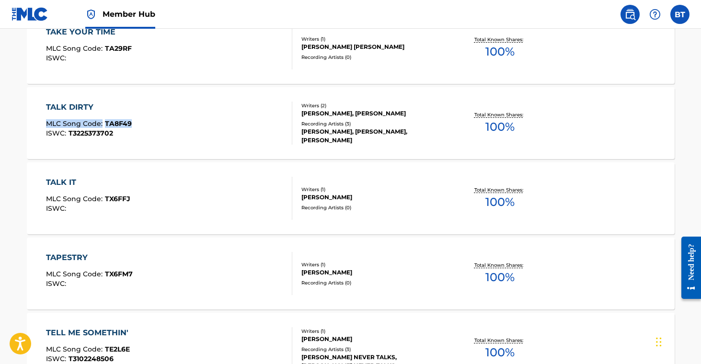
scroll to position [2143, 0]
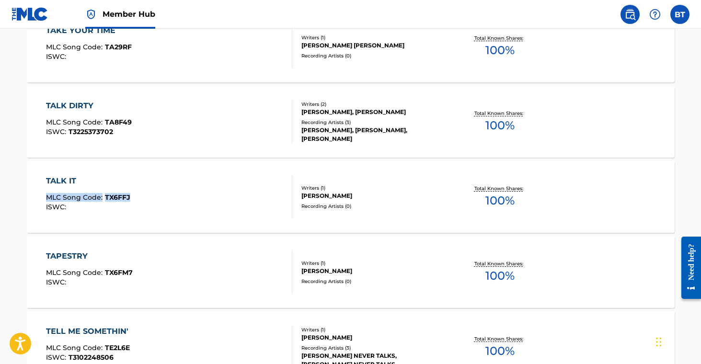
drag, startPoint x: 34, startPoint y: 192, endPoint x: 161, endPoint y: 200, distance: 127.8
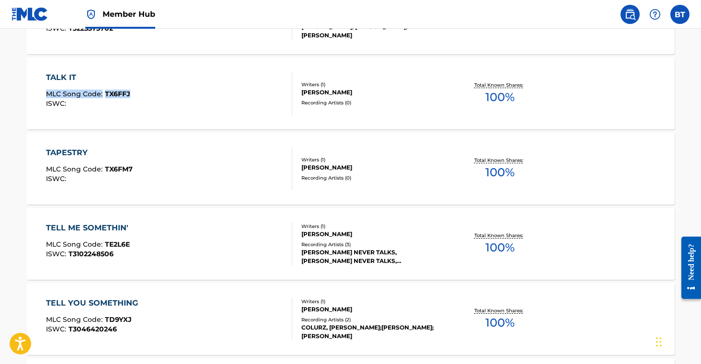
scroll to position [2248, 0]
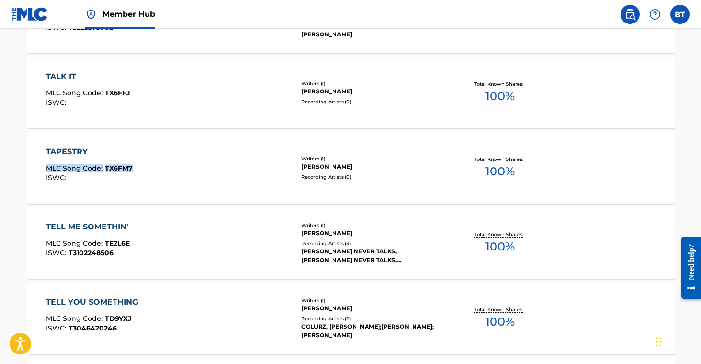
drag, startPoint x: 9, startPoint y: 163, endPoint x: 140, endPoint y: 168, distance: 131.9
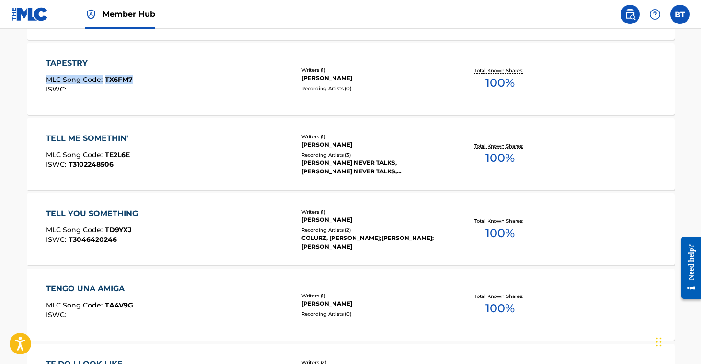
scroll to position [2337, 0]
drag, startPoint x: 48, startPoint y: 231, endPoint x: 170, endPoint y: 218, distance: 122.4
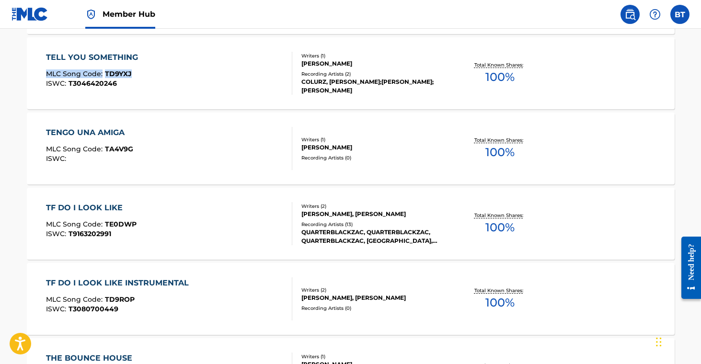
scroll to position [2492, 0]
drag, startPoint x: 10, startPoint y: 144, endPoint x: 147, endPoint y: 155, distance: 137.6
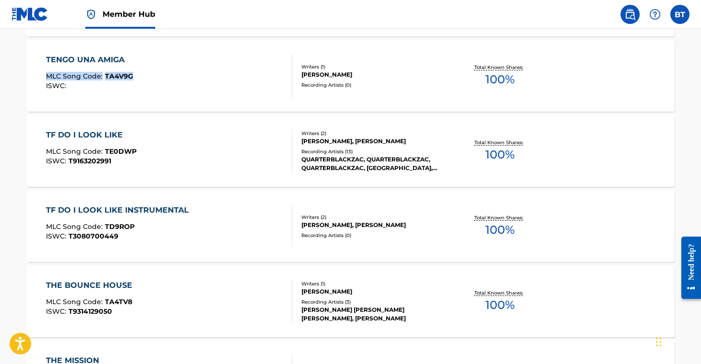
scroll to position [2562, 0]
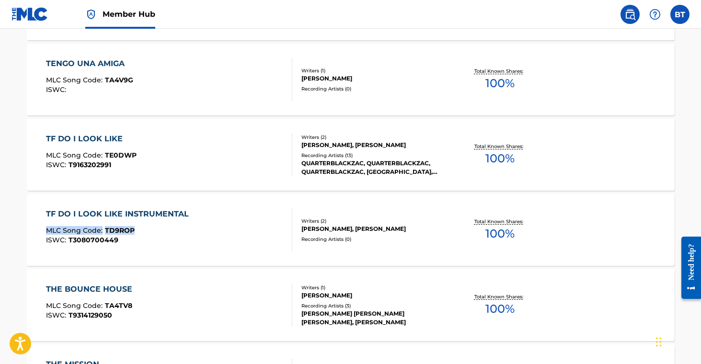
drag, startPoint x: 14, startPoint y: 229, endPoint x: 138, endPoint y: 231, distance: 124.2
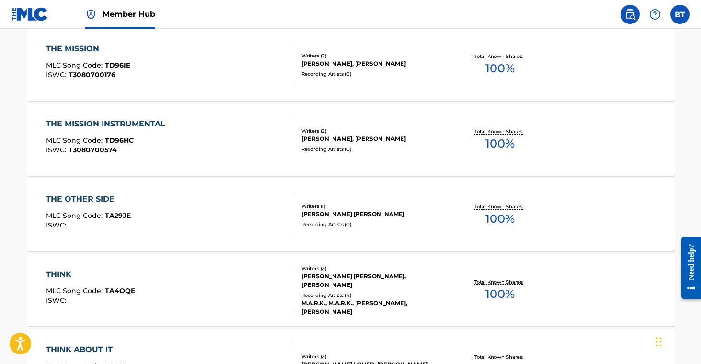
scroll to position [2880, 0]
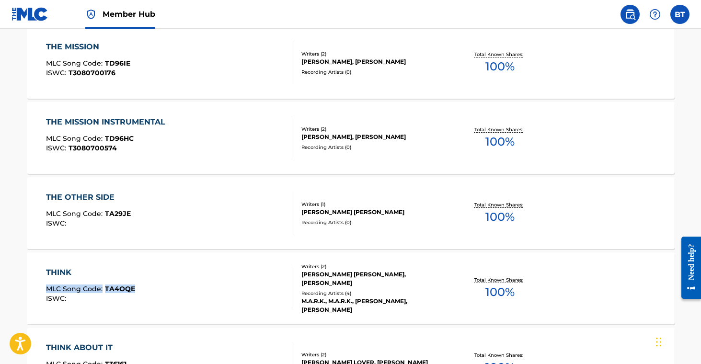
drag, startPoint x: 13, startPoint y: 288, endPoint x: 149, endPoint y: 291, distance: 135.7
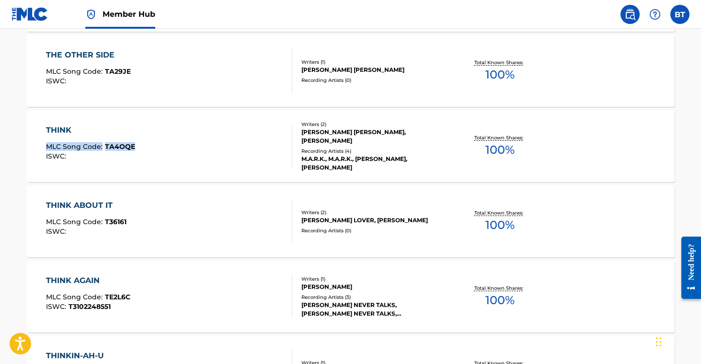
scroll to position [3067, 0]
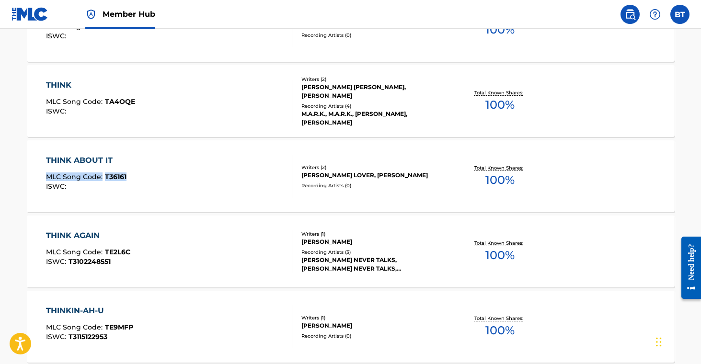
drag, startPoint x: 13, startPoint y: 174, endPoint x: 170, endPoint y: 158, distance: 157.1
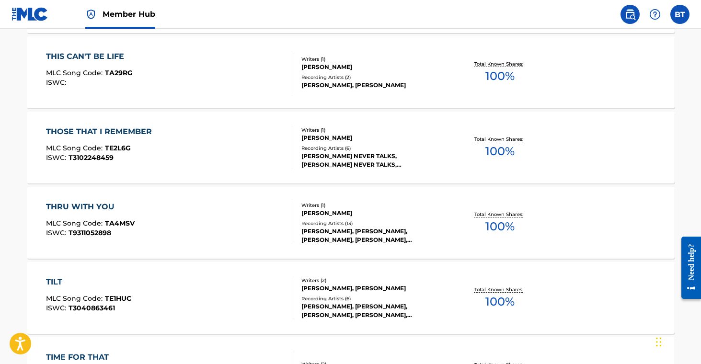
scroll to position [3399, 0]
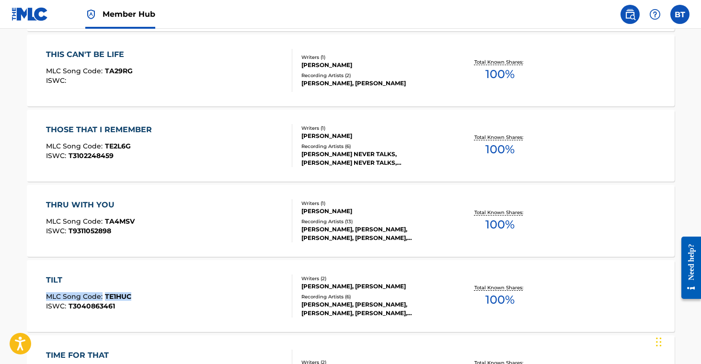
drag, startPoint x: 20, startPoint y: 290, endPoint x: 137, endPoint y: 294, distance: 117.0
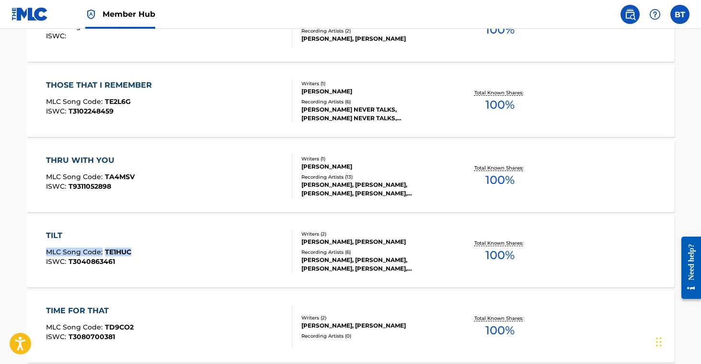
scroll to position [3478, 0]
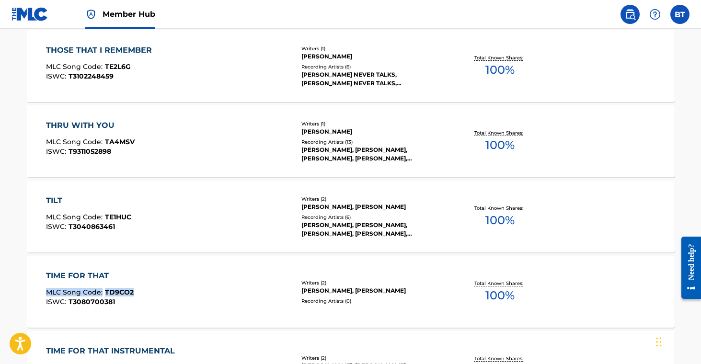
drag, startPoint x: 12, startPoint y: 290, endPoint x: 143, endPoint y: 296, distance: 132.0
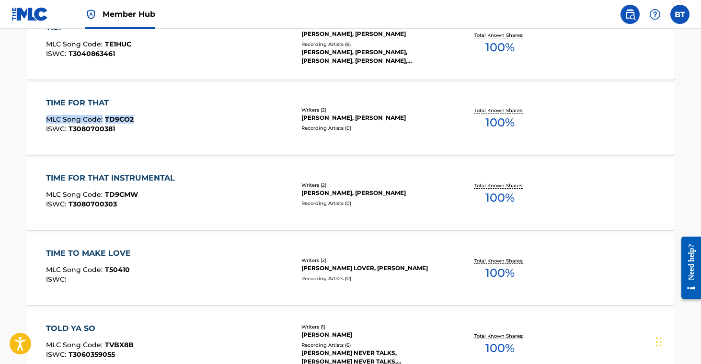
scroll to position [3652, 0]
drag, startPoint x: 10, startPoint y: 191, endPoint x: 149, endPoint y: 192, distance: 139.5
click at [149, 192] on main "The MLC Public Work Search The accuracy and completeness of The MLC's data is d…" at bounding box center [350, 219] width 701 height 7685
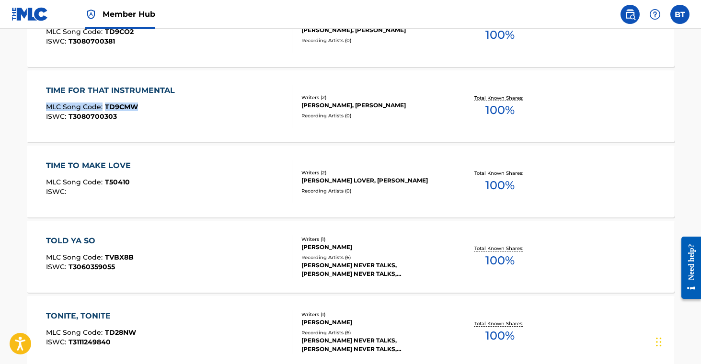
scroll to position [3746, 0]
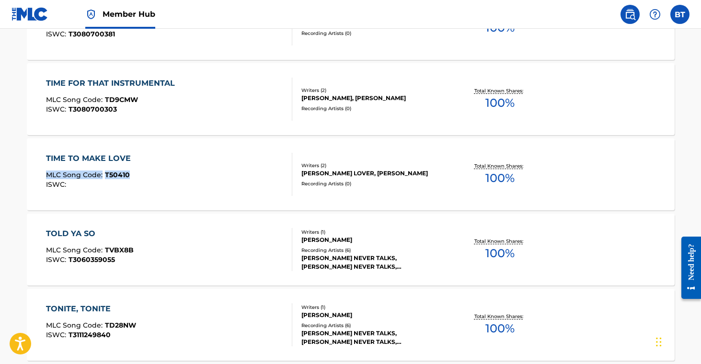
drag, startPoint x: 11, startPoint y: 170, endPoint x: 145, endPoint y: 175, distance: 134.3
click at [145, 175] on main "The MLC Public Work Search The accuracy and completeness of The MLC's data is d…" at bounding box center [350, 124] width 701 height 7685
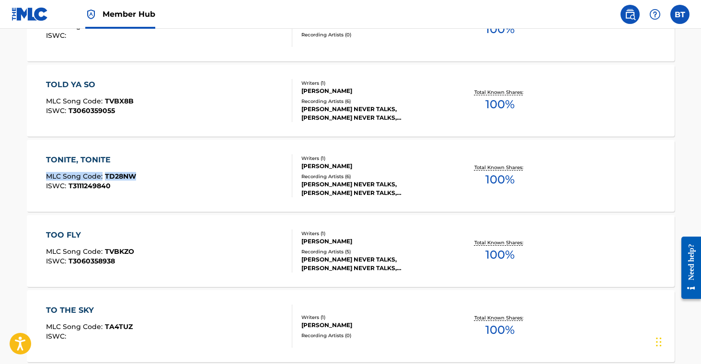
scroll to position [3896, 0]
drag, startPoint x: 17, startPoint y: 174, endPoint x: 143, endPoint y: 178, distance: 126.1
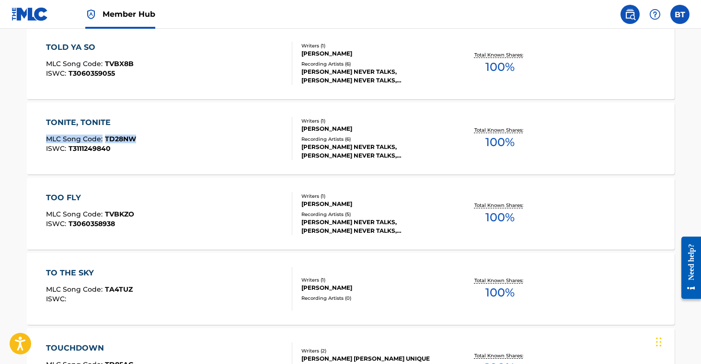
scroll to position [3938, 0]
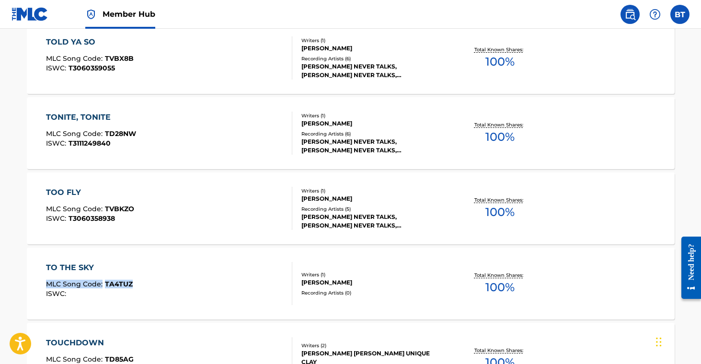
drag, startPoint x: 8, startPoint y: 283, endPoint x: 158, endPoint y: 281, distance: 150.5
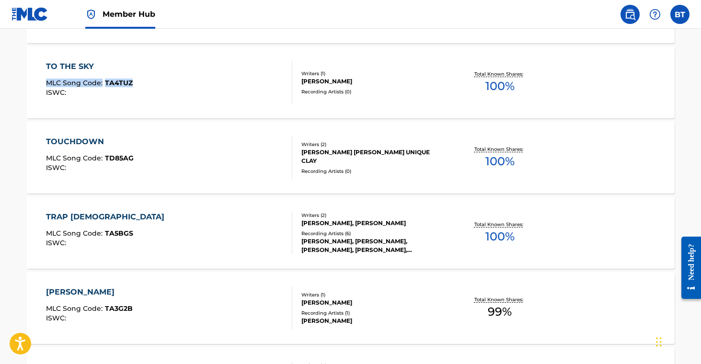
scroll to position [4140, 0]
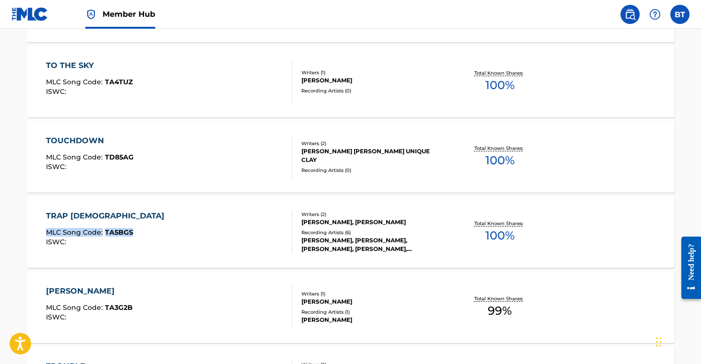
drag, startPoint x: 17, startPoint y: 231, endPoint x: 154, endPoint y: 273, distance: 143.0
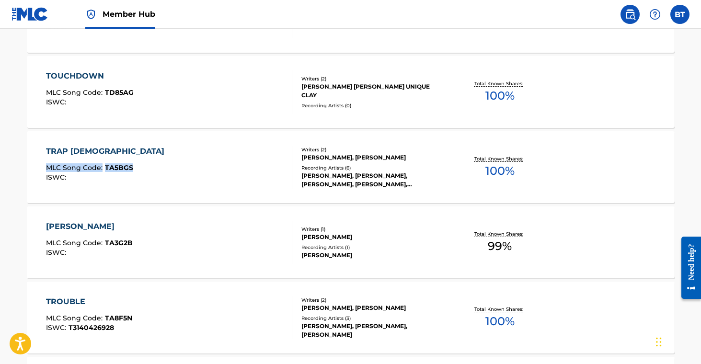
scroll to position [4206, 0]
drag, startPoint x: 13, startPoint y: 314, endPoint x: 139, endPoint y: 315, distance: 125.1
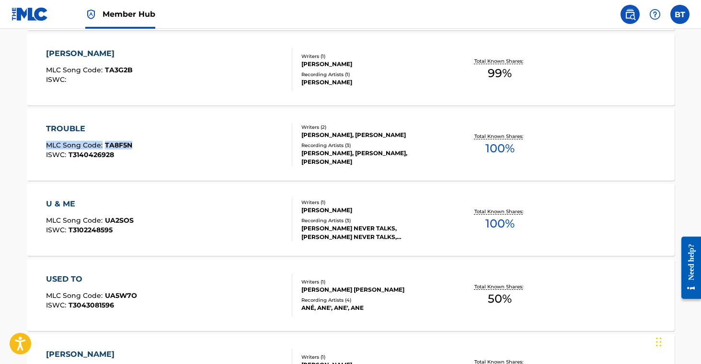
scroll to position [4434, 0]
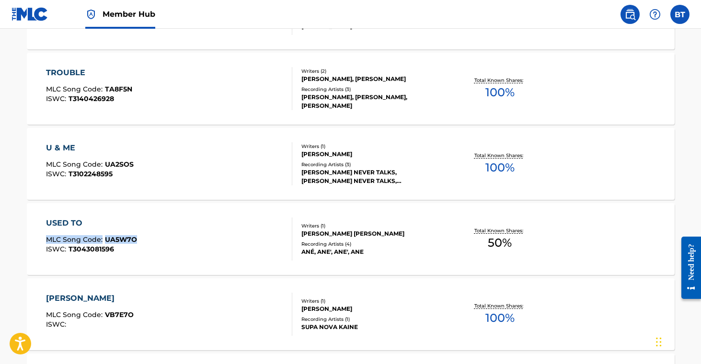
drag, startPoint x: 13, startPoint y: 238, endPoint x: 134, endPoint y: 244, distance: 120.5
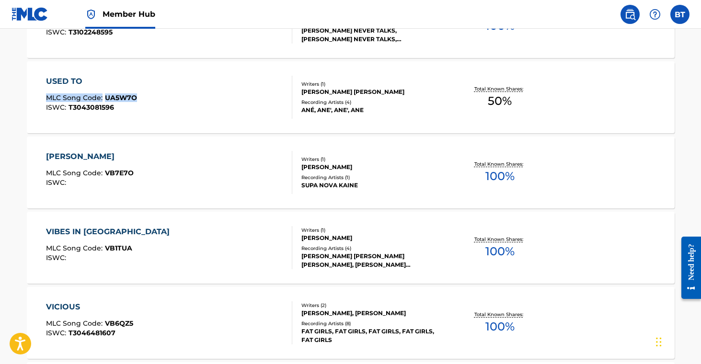
scroll to position [4612, 0]
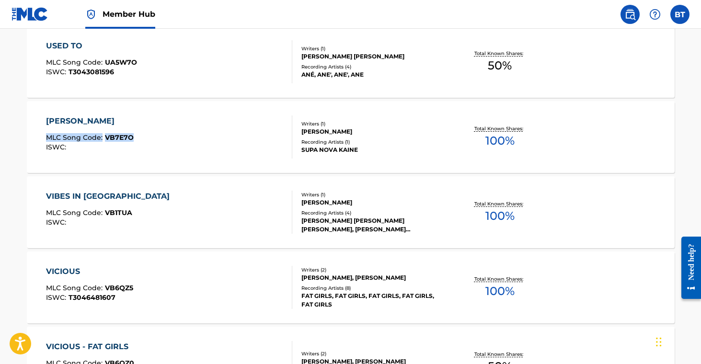
drag, startPoint x: 15, startPoint y: 136, endPoint x: 147, endPoint y: 179, distance: 139.2
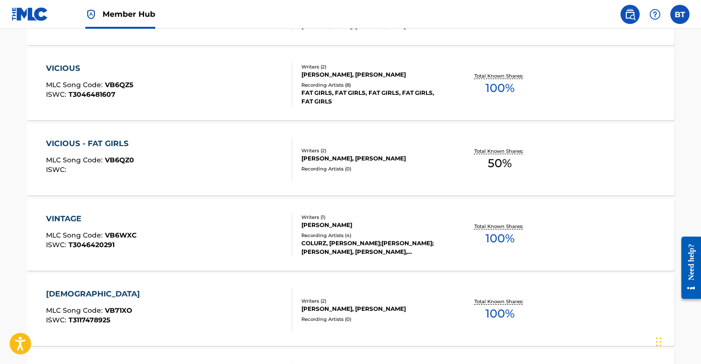
scroll to position [4809, 0]
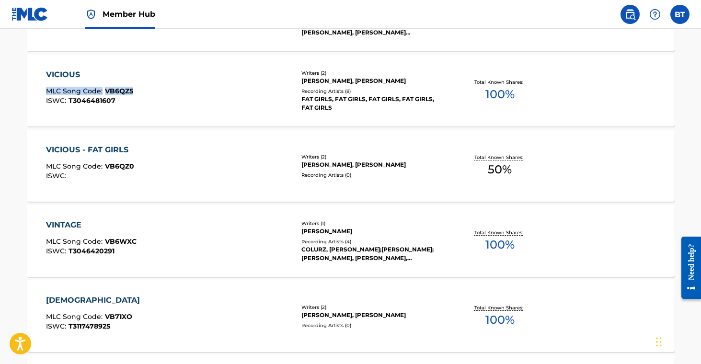
drag, startPoint x: 13, startPoint y: 87, endPoint x: 255, endPoint y: 34, distance: 246.9
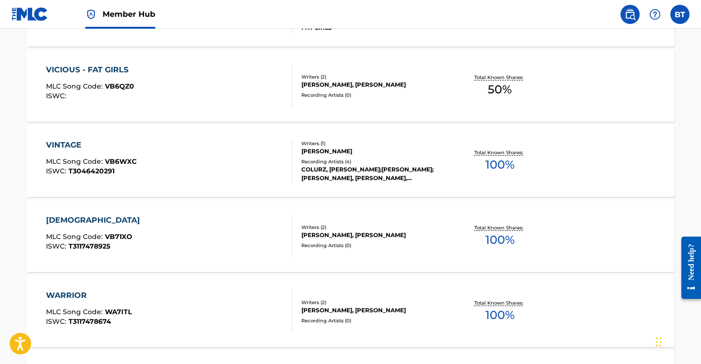
scroll to position [4889, 0]
drag, startPoint x: 15, startPoint y: 155, endPoint x: 162, endPoint y: 152, distance: 146.7
drag, startPoint x: 14, startPoint y: 232, endPoint x: 138, endPoint y: 238, distance: 123.8
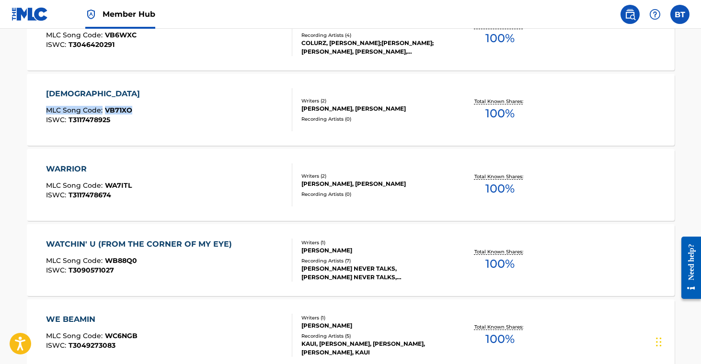
scroll to position [5016, 0]
drag, startPoint x: 16, startPoint y: 181, endPoint x: 131, endPoint y: 184, distance: 114.6
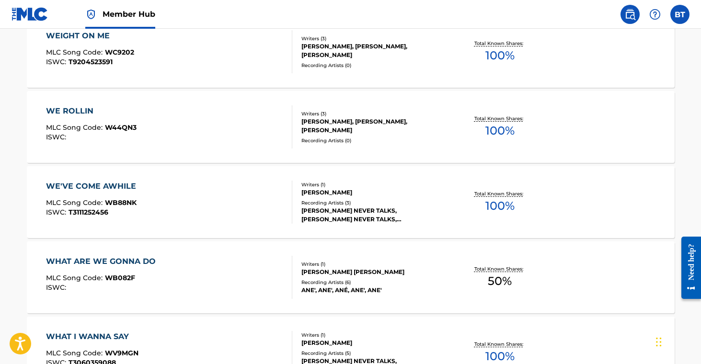
scroll to position [5373, 0]
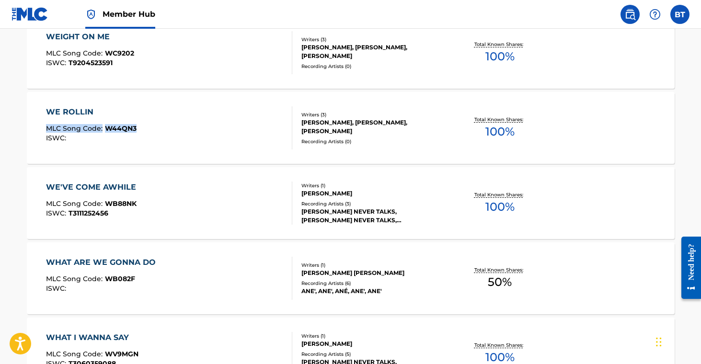
drag, startPoint x: 12, startPoint y: 122, endPoint x: 157, endPoint y: 128, distance: 145.8
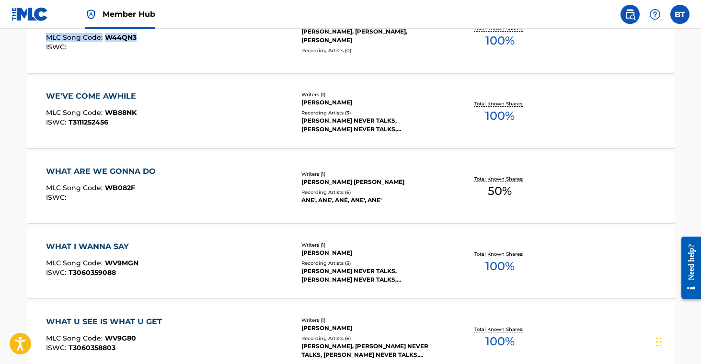
scroll to position [5468, 0]
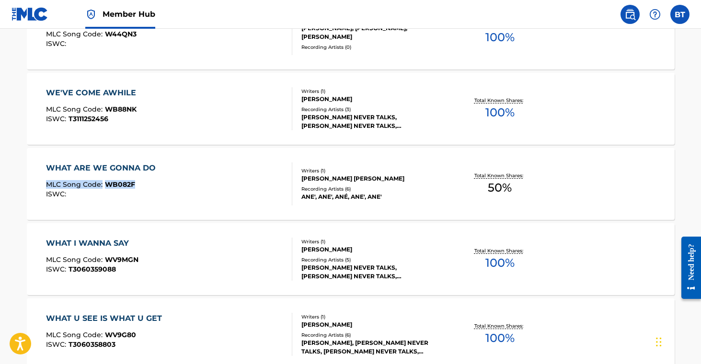
drag, startPoint x: 10, startPoint y: 182, endPoint x: 151, endPoint y: 186, distance: 141.0
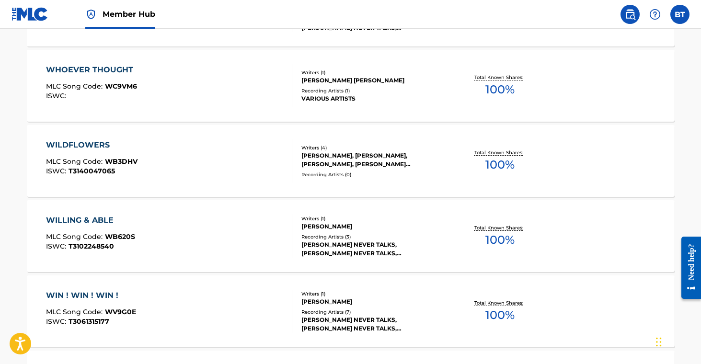
scroll to position [6078, 0]
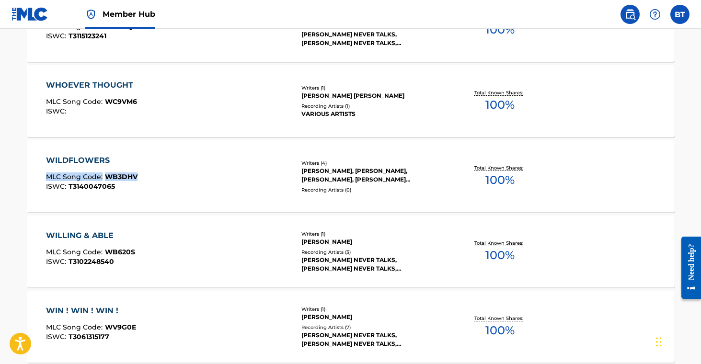
drag, startPoint x: 12, startPoint y: 173, endPoint x: 228, endPoint y: 162, distance: 216.5
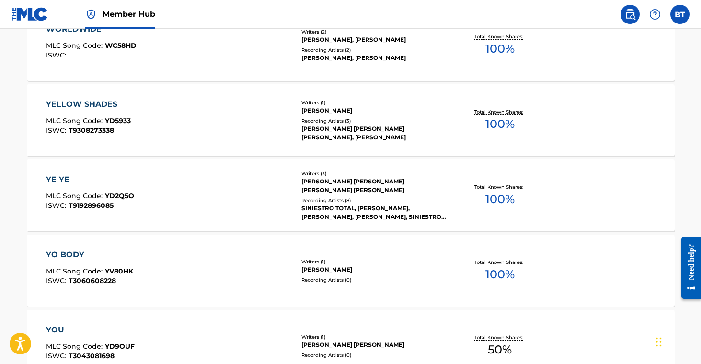
scroll to position [6539, 0]
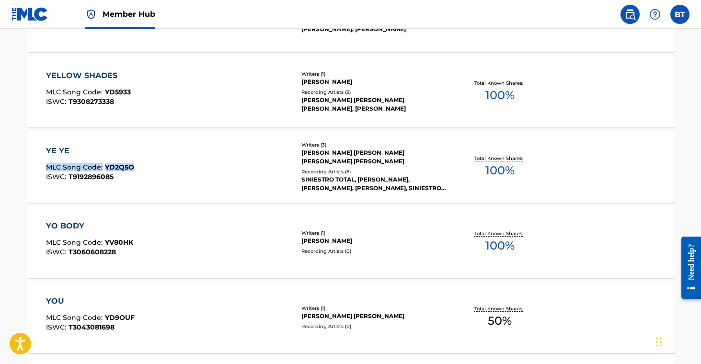
drag, startPoint x: 14, startPoint y: 163, endPoint x: 148, endPoint y: 167, distance: 133.4
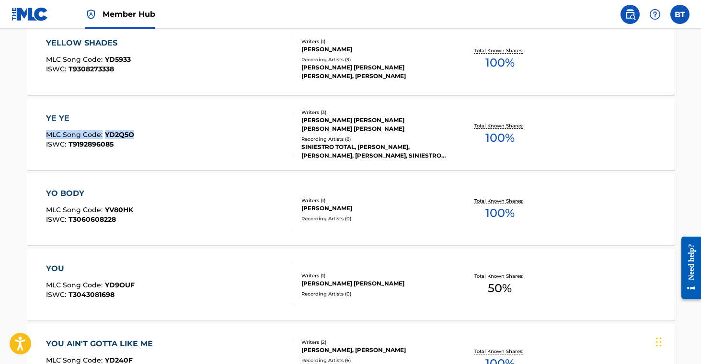
scroll to position [6576, 0]
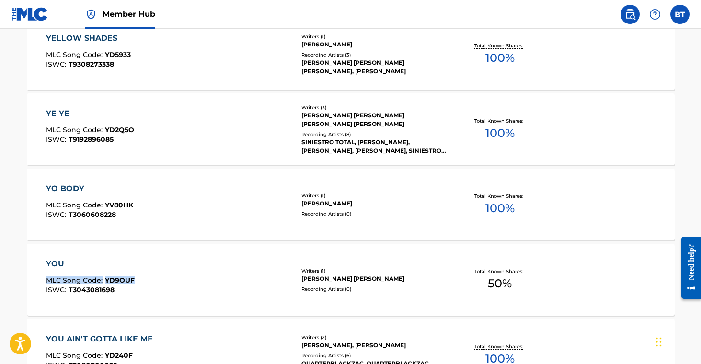
drag, startPoint x: 21, startPoint y: 275, endPoint x: 151, endPoint y: 282, distance: 129.6
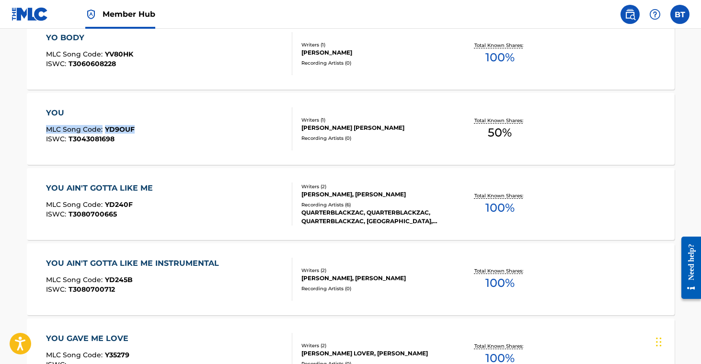
scroll to position [6728, 0]
drag, startPoint x: 15, startPoint y: 203, endPoint x: 143, endPoint y: 206, distance: 128.5
drag, startPoint x: 15, startPoint y: 274, endPoint x: 148, endPoint y: 279, distance: 132.9
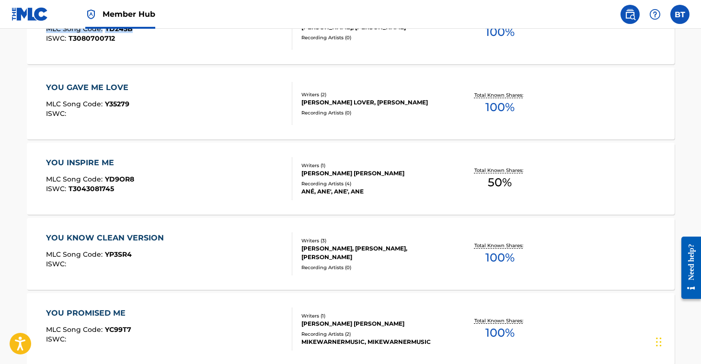
scroll to position [6928, 0]
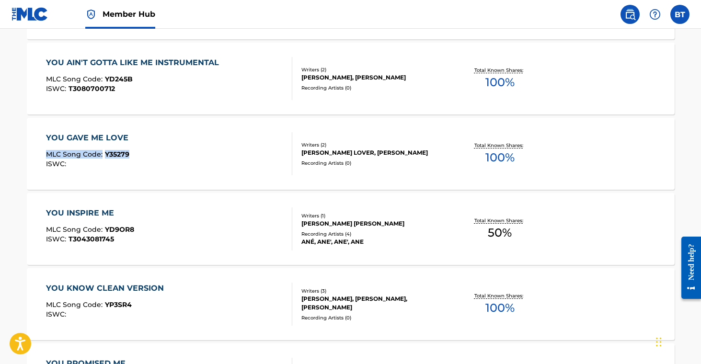
drag, startPoint x: 9, startPoint y: 150, endPoint x: 148, endPoint y: 159, distance: 139.8
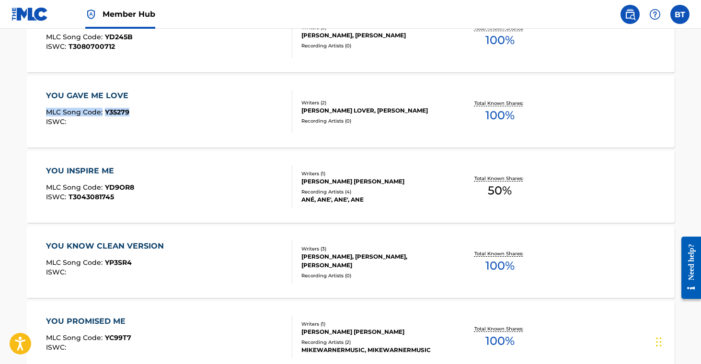
scroll to position [6972, 0]
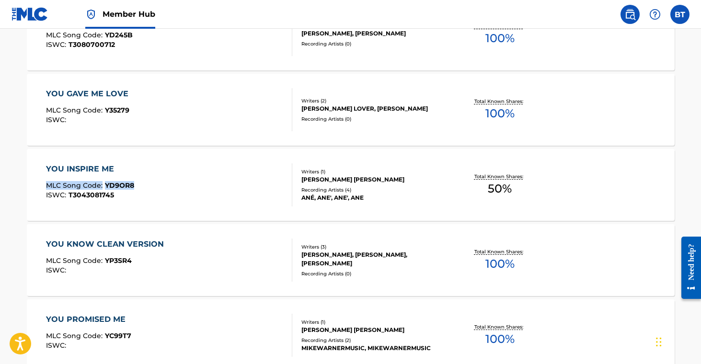
drag, startPoint x: 18, startPoint y: 179, endPoint x: 133, endPoint y: 186, distance: 115.3
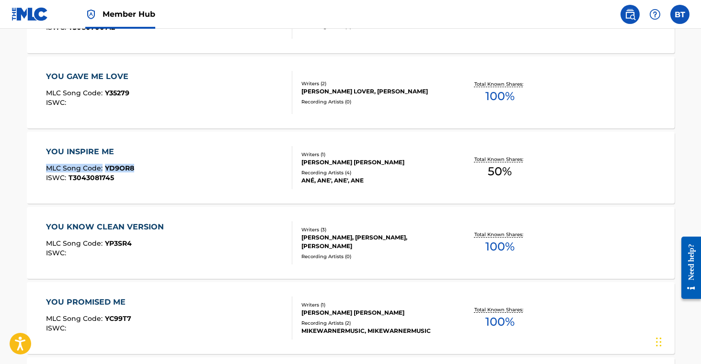
scroll to position [6990, 0]
drag, startPoint x: 13, startPoint y: 235, endPoint x: 139, endPoint y: 244, distance: 125.9
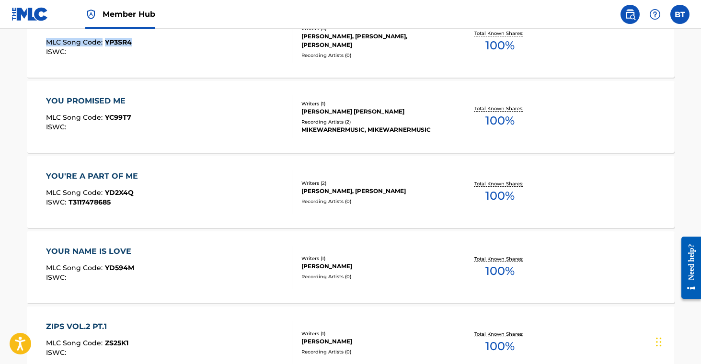
scroll to position [7221, 0]
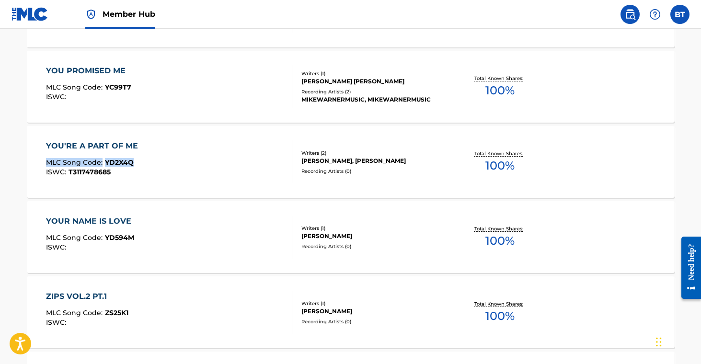
drag, startPoint x: 12, startPoint y: 160, endPoint x: 142, endPoint y: 163, distance: 129.9
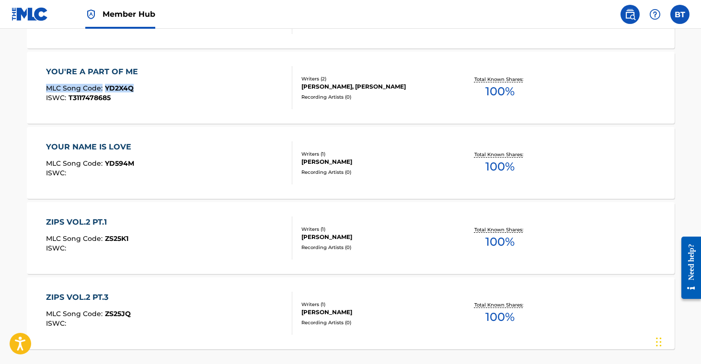
scroll to position [7295, 0]
drag, startPoint x: 23, startPoint y: 160, endPoint x: 146, endPoint y: 164, distance: 122.3
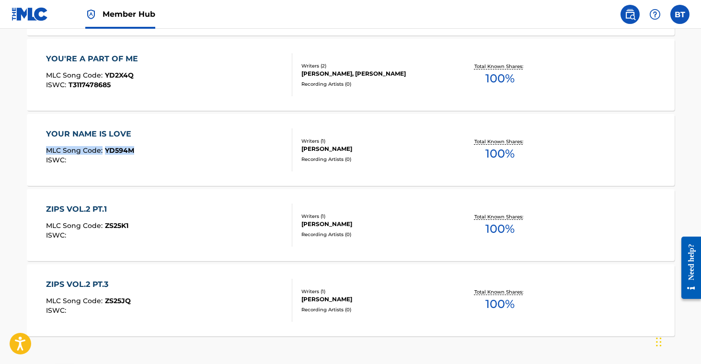
scroll to position [7309, 0]
drag, startPoint x: 12, startPoint y: 223, endPoint x: 208, endPoint y: 180, distance: 200.9
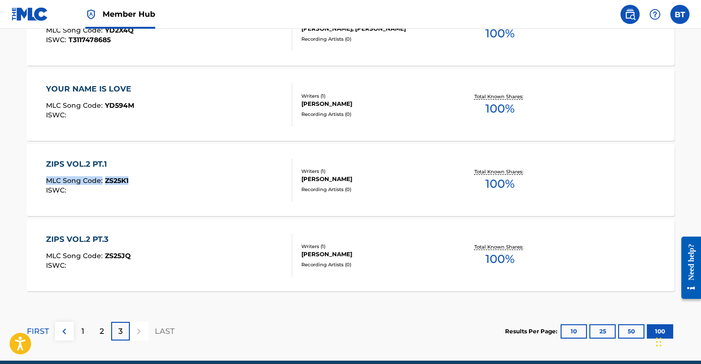
scroll to position [7355, 0]
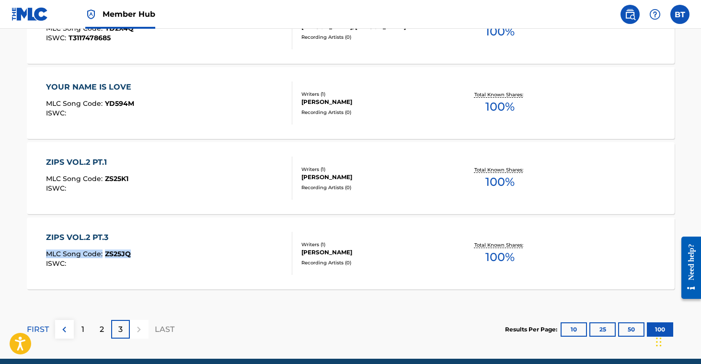
drag, startPoint x: 20, startPoint y: 248, endPoint x: 139, endPoint y: 256, distance: 119.1
click at [361, 254] on div "[PERSON_NAME]" at bounding box center [374, 252] width 145 height 9
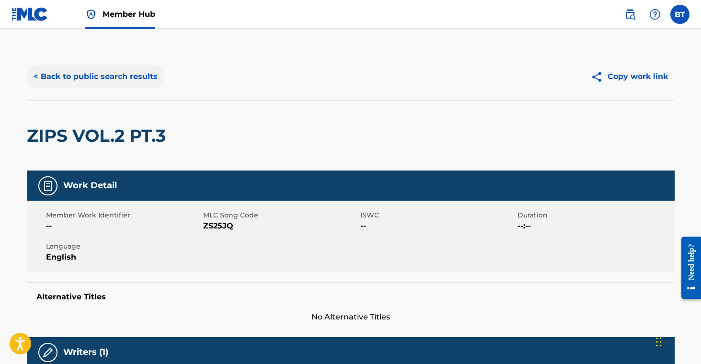
click at [110, 82] on button "< Back to public search results" at bounding box center [96, 77] width 138 height 24
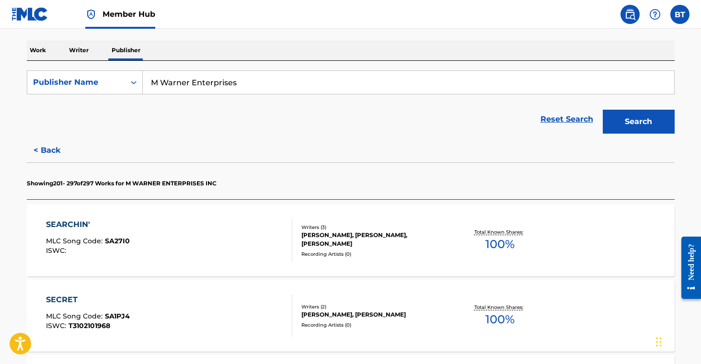
scroll to position [325, 0]
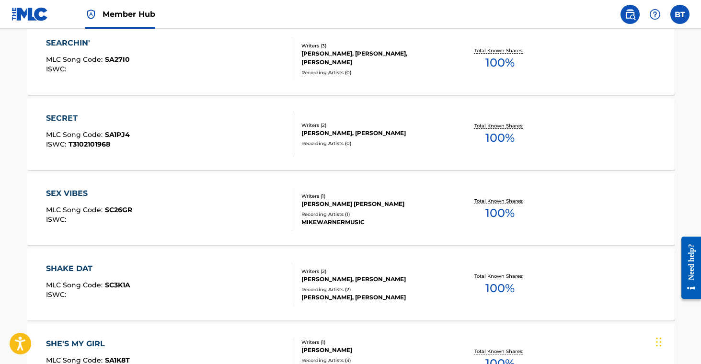
click at [381, 225] on div "MIKEWARNERMUSIC" at bounding box center [374, 222] width 145 height 9
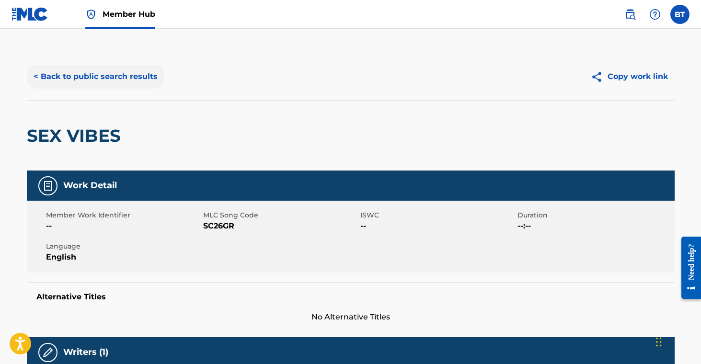
click at [126, 80] on button "< Back to public search results" at bounding box center [96, 77] width 138 height 24
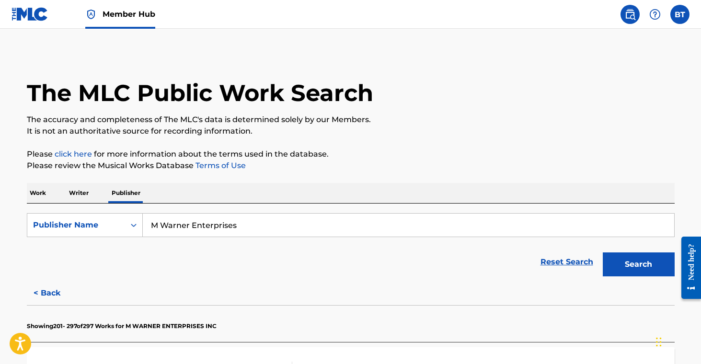
click at [222, 227] on input "M Warner Enterprises" at bounding box center [409, 225] width 532 height 23
paste input "LYA MUSIC"
type input "LYA MUSIC"
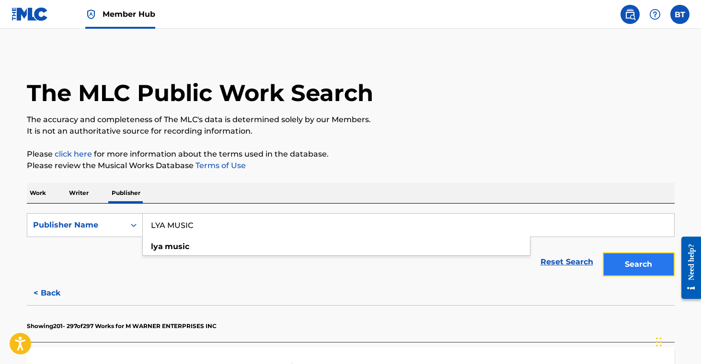
click at [638, 264] on button "Search" at bounding box center [639, 265] width 72 height 24
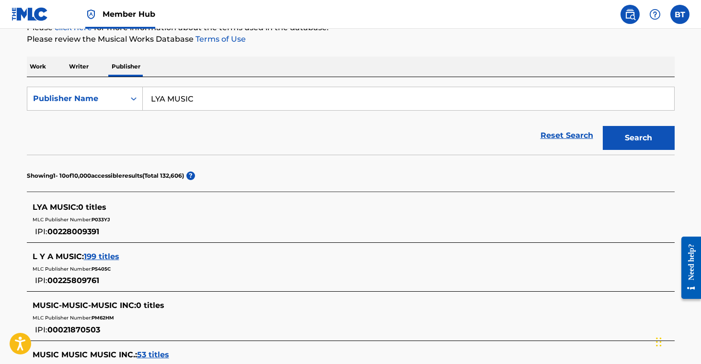
scroll to position [128, 0]
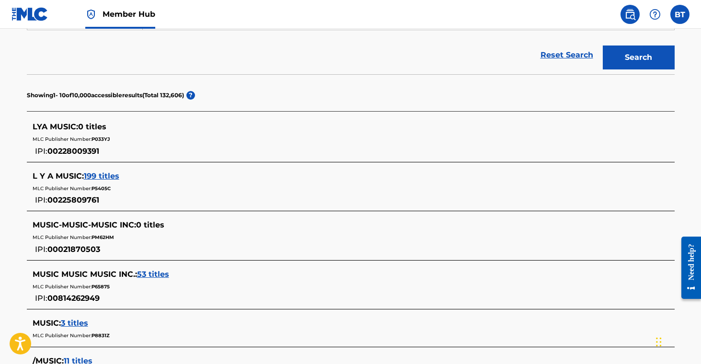
click at [107, 176] on span "199 titles" at bounding box center [101, 176] width 35 height 9
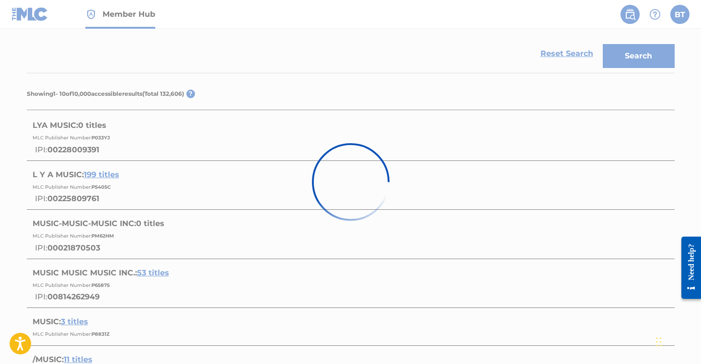
scroll to position [209, 0]
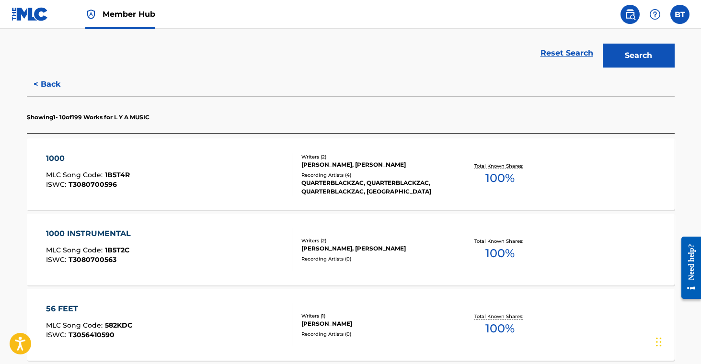
click at [407, 181] on div "QUARTERBLACKZAC, QUARTERBLACKZAC, QUARTERBLACKZAC, [GEOGRAPHIC_DATA]" at bounding box center [374, 187] width 145 height 17
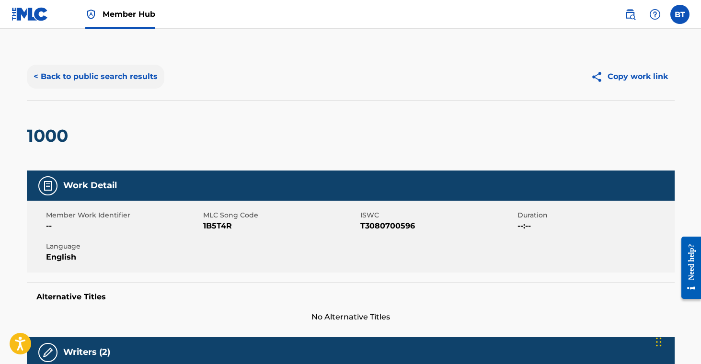
click at [130, 87] on button "< Back to public search results" at bounding box center [96, 77] width 138 height 24
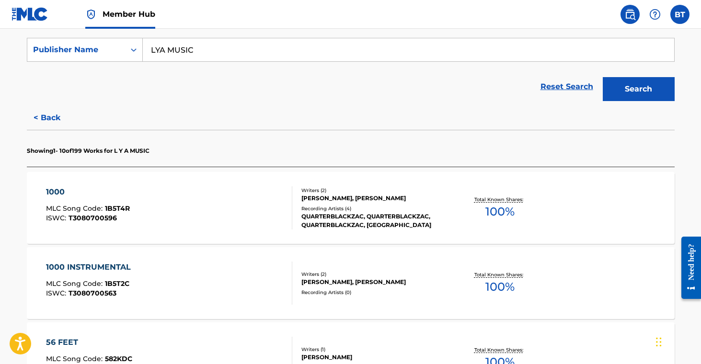
scroll to position [184, 0]
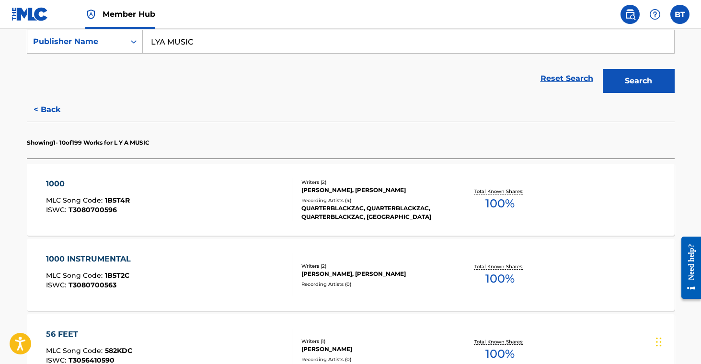
click at [392, 211] on div "QUARTERBLACKZAC, QUARTERBLACKZAC, QUARTERBLACKZAC, [GEOGRAPHIC_DATA]" at bounding box center [374, 212] width 145 height 17
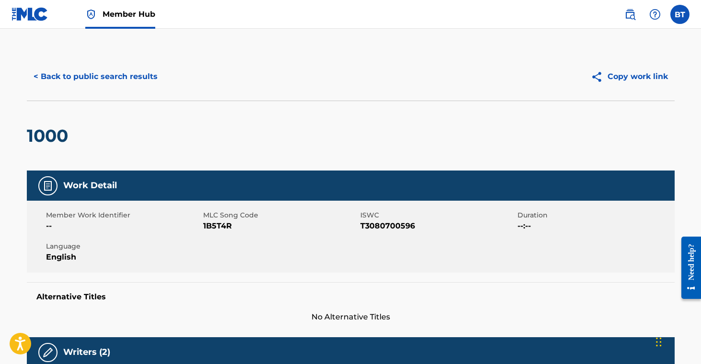
click at [64, 64] on div "< Back to public search results Copy work link" at bounding box center [351, 77] width 648 height 48
click at [84, 70] on button "< Back to public search results" at bounding box center [96, 77] width 138 height 24
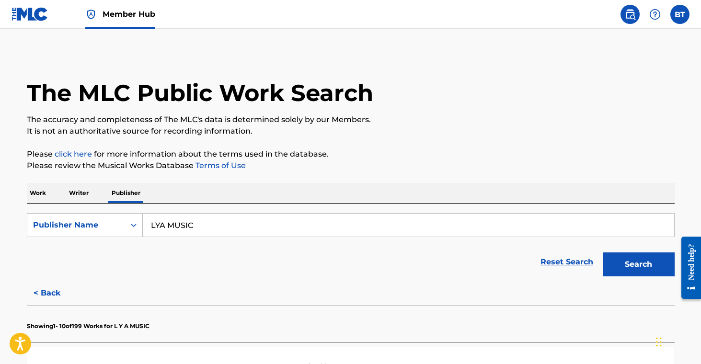
click at [171, 227] on input "LYA MUSIC" at bounding box center [409, 225] width 532 height 23
paste input "SHCHERBINSKAJA [PERSON_NAME]"
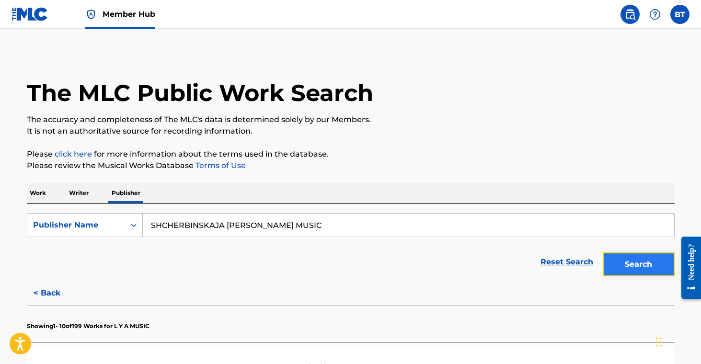
click at [628, 270] on button "Search" at bounding box center [639, 265] width 72 height 24
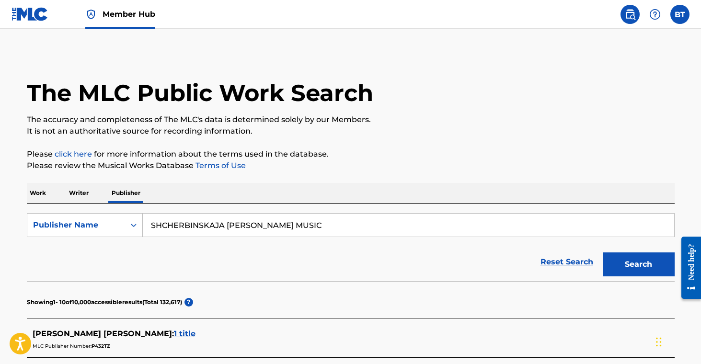
click at [199, 232] on input "SHCHERBINSKAJA [PERSON_NAME] MUSIC" at bounding box center [409, 225] width 532 height 23
paste input "MIGRANT"
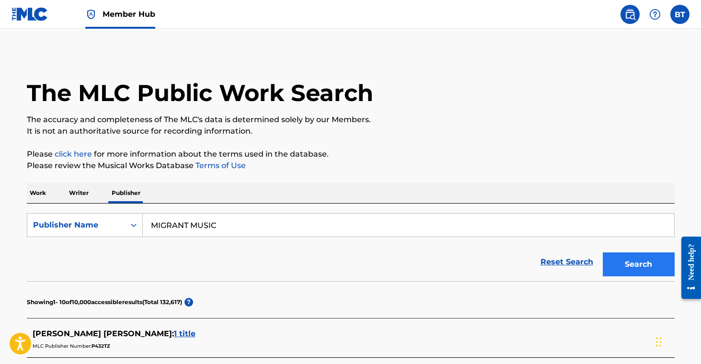
type input "MIGRANT MUSIC"
click at [662, 262] on button "Search" at bounding box center [639, 265] width 72 height 24
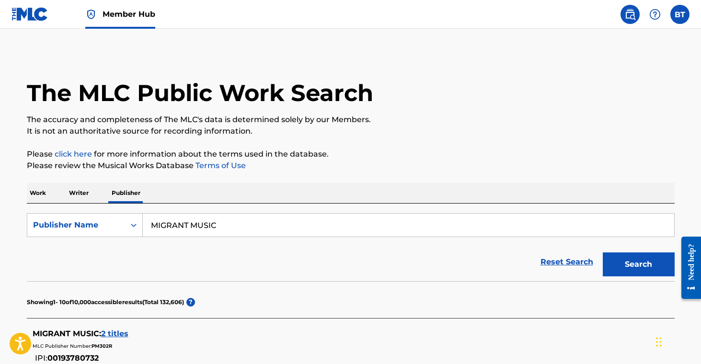
click at [117, 334] on span "2 titles" at bounding box center [114, 333] width 27 height 9
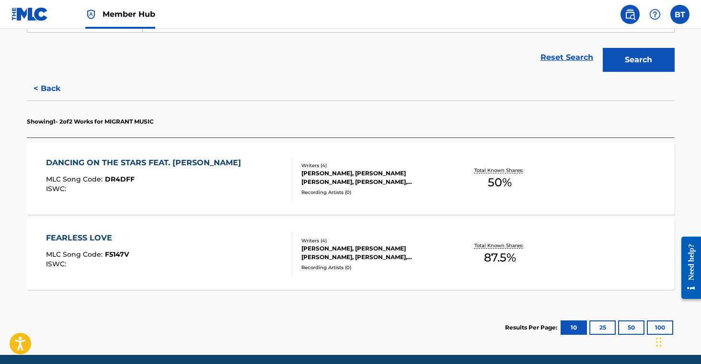
scroll to position [206, 0]
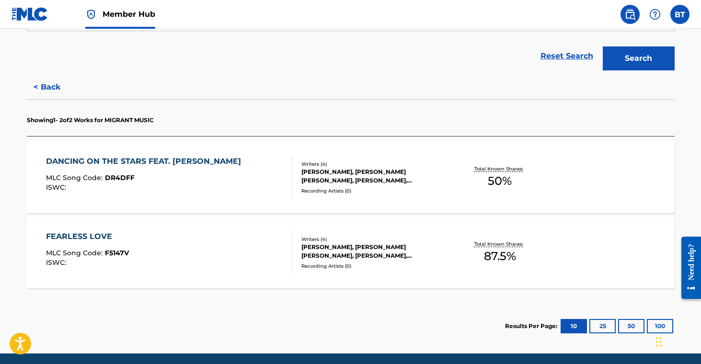
drag, startPoint x: 380, startPoint y: 185, endPoint x: 434, endPoint y: 1, distance: 191.1
drag, startPoint x: 12, startPoint y: 175, endPoint x: 174, endPoint y: 203, distance: 164.3
click at [146, 175] on main "The MLC Public Work Search The accuracy and completeness of The MLC's data is d…" at bounding box center [350, 88] width 701 height 531
click at [325, 189] on div "Recording Artists ( 0 )" at bounding box center [374, 190] width 145 height 7
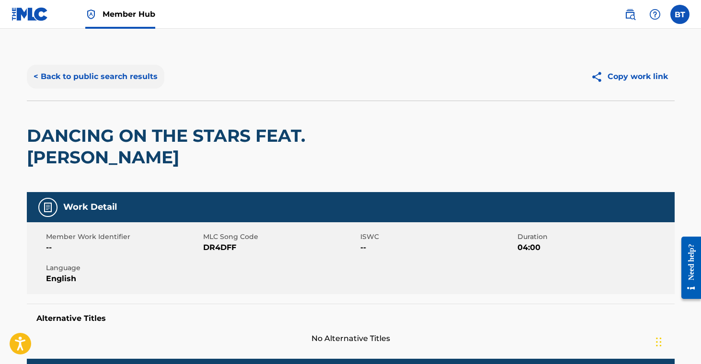
click at [124, 73] on button "< Back to public search results" at bounding box center [96, 77] width 138 height 24
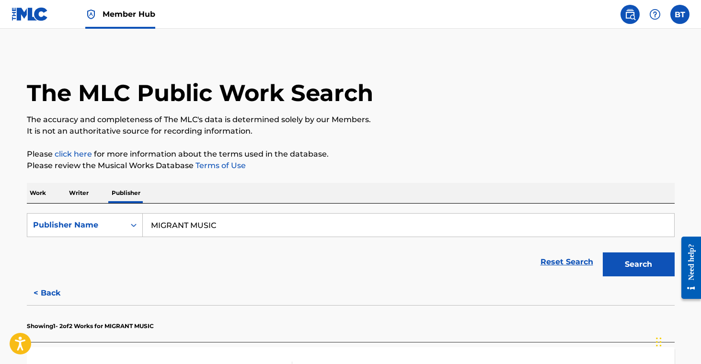
drag, startPoint x: 82, startPoint y: 196, endPoint x: 94, endPoint y: 201, distance: 12.9
click at [82, 197] on p "Writer" at bounding box center [78, 193] width 25 height 20
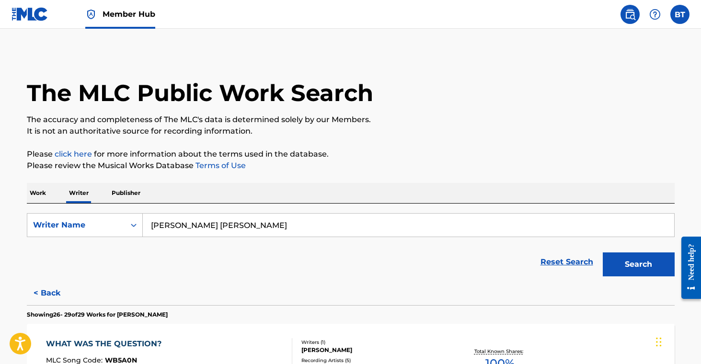
click at [250, 228] on input "[PERSON_NAME] [PERSON_NAME]" at bounding box center [409, 225] width 532 height 23
paste input "[PERSON_NAME]"
type input "[PERSON_NAME]"
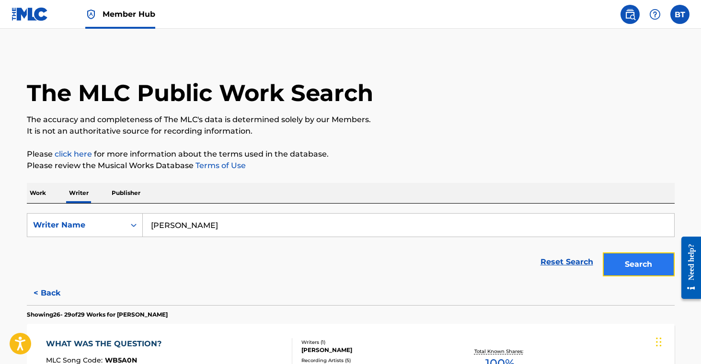
click at [637, 256] on button "Search" at bounding box center [639, 265] width 72 height 24
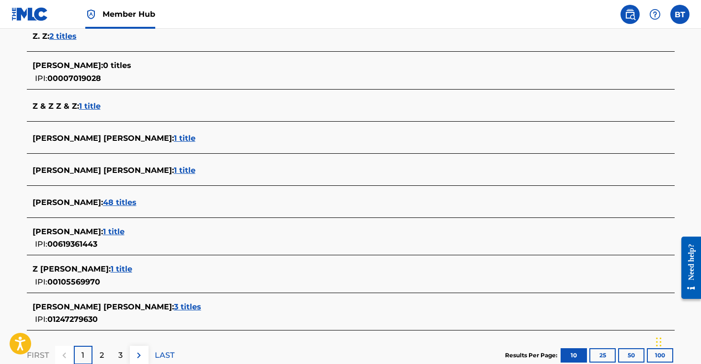
scroll to position [351, 0]
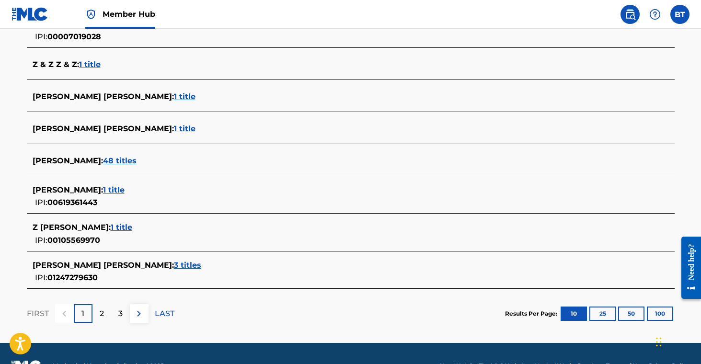
click at [109, 160] on span "48 titles" at bounding box center [120, 160] width 34 height 9
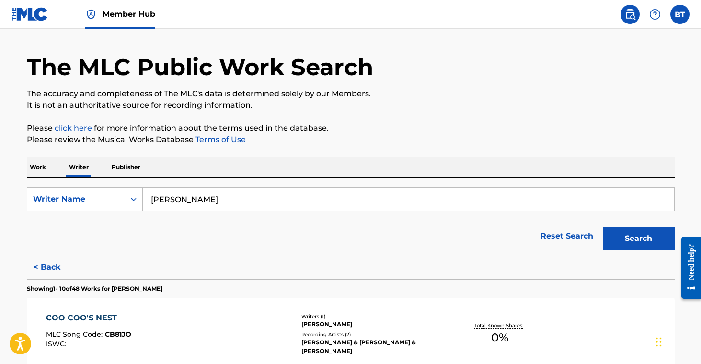
scroll to position [26, 0]
